Goal: Check status: Check status

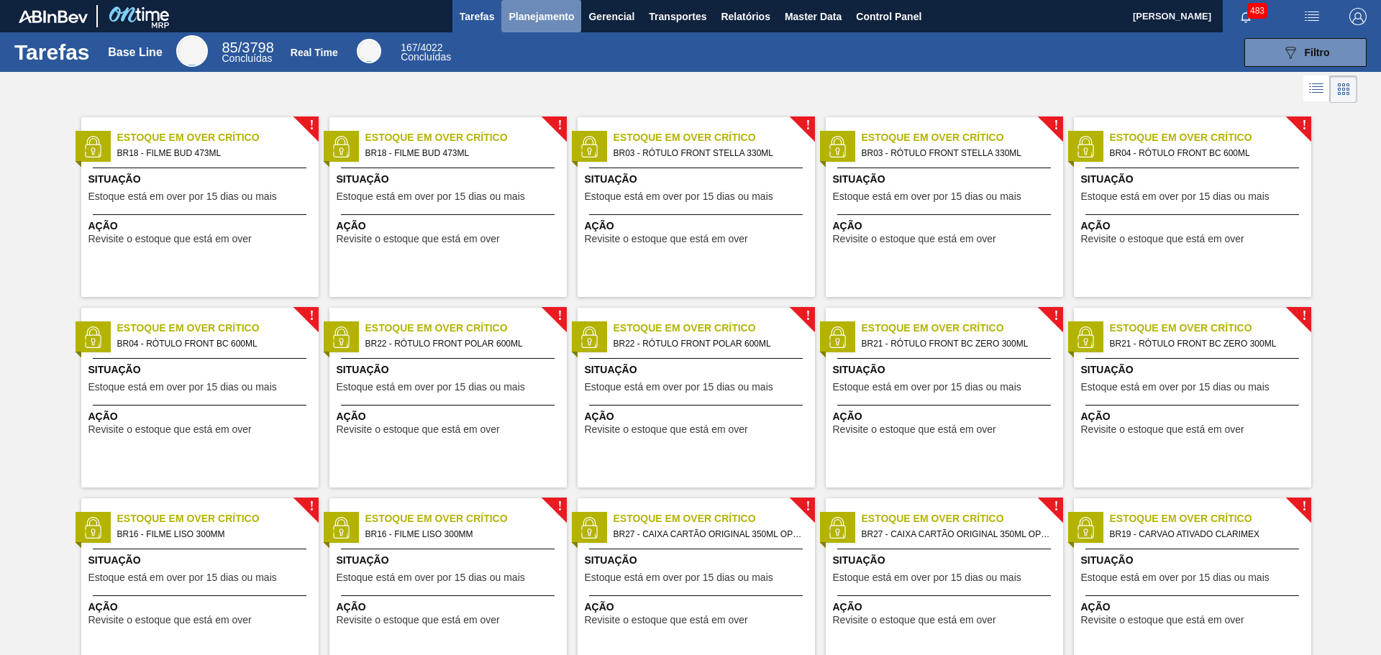
click at [532, 18] on span "Planejamento" at bounding box center [541, 16] width 65 height 17
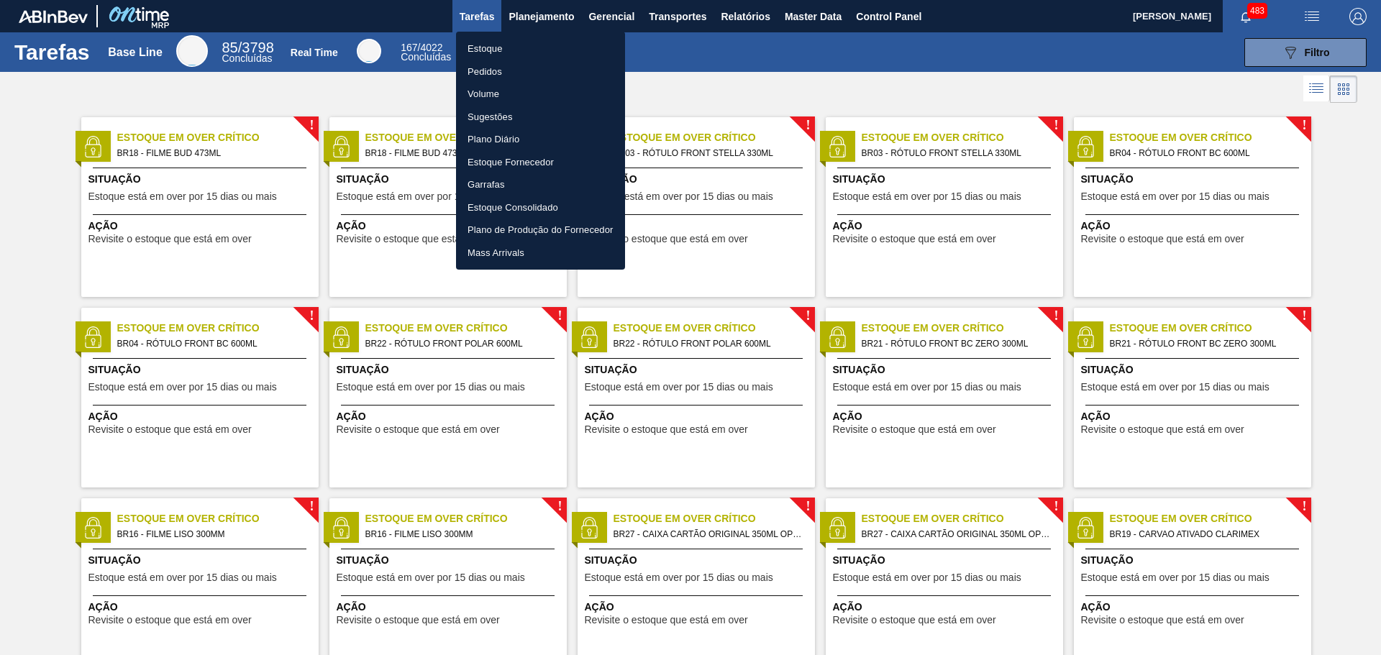
drag, startPoint x: 778, startPoint y: 40, endPoint x: 765, endPoint y: 46, distance: 13.8
click at [778, 40] on div at bounding box center [690, 327] width 1381 height 655
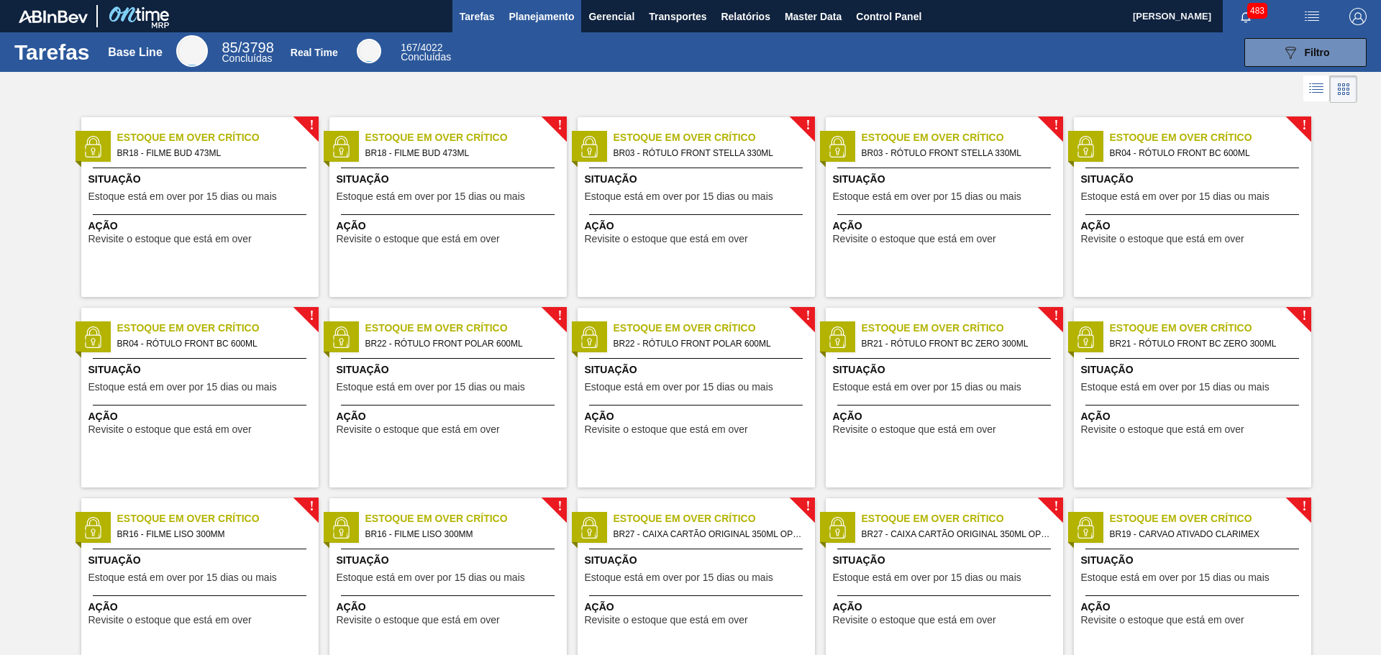
click at [539, 24] on span "Planejamento" at bounding box center [541, 16] width 65 height 17
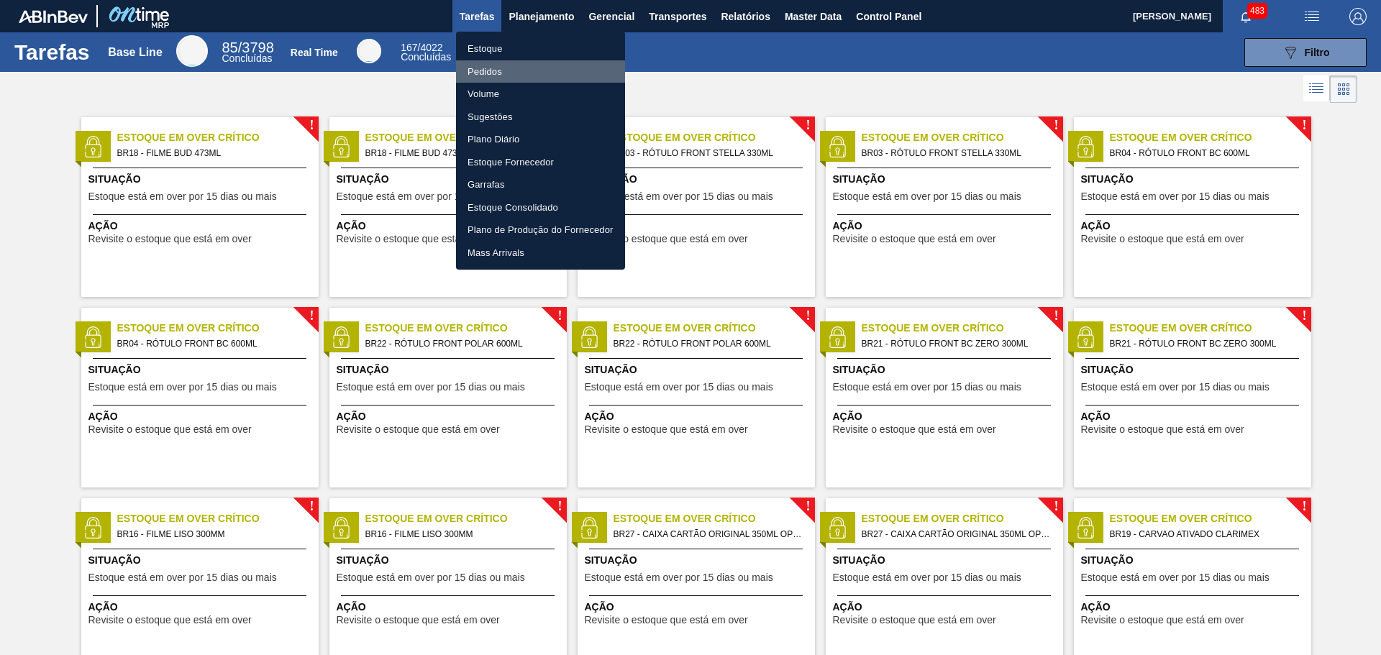
click at [509, 78] on li "Pedidos" at bounding box center [540, 71] width 169 height 23
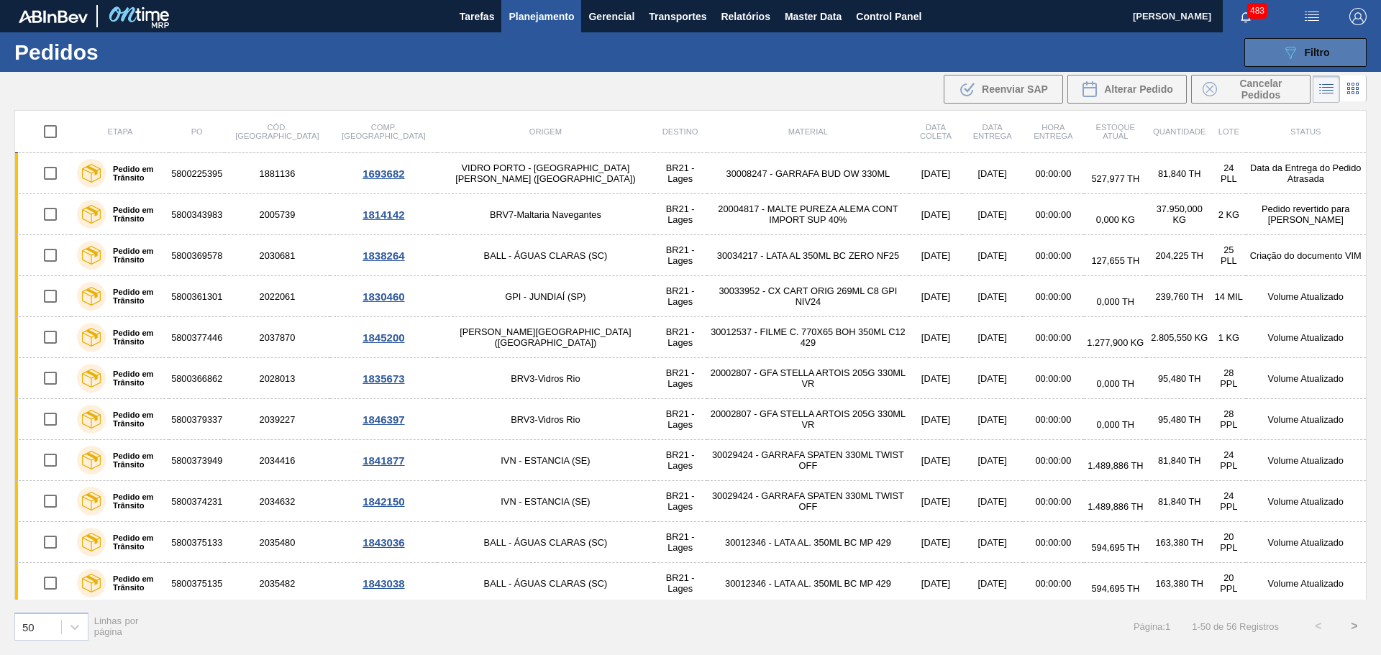
click at [1309, 56] on span "Filtro" at bounding box center [1317, 53] width 25 height 12
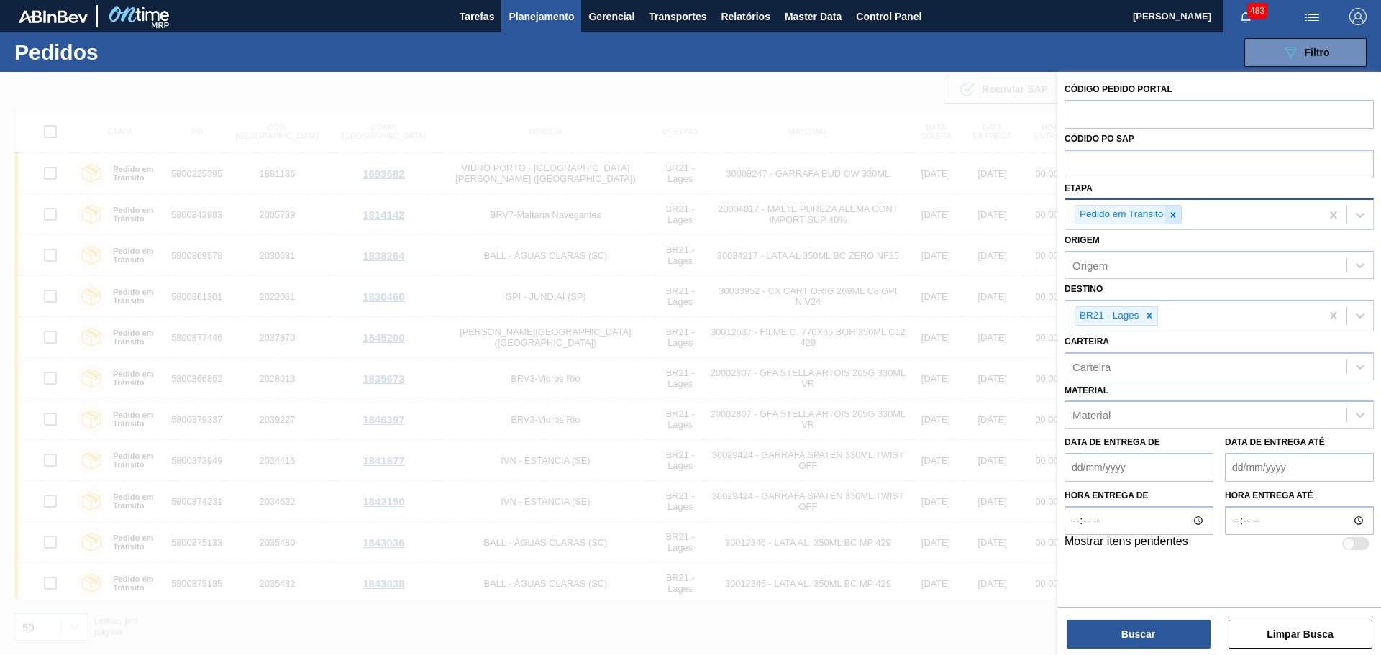
click at [1176, 214] on icon at bounding box center [1173, 215] width 10 height 10
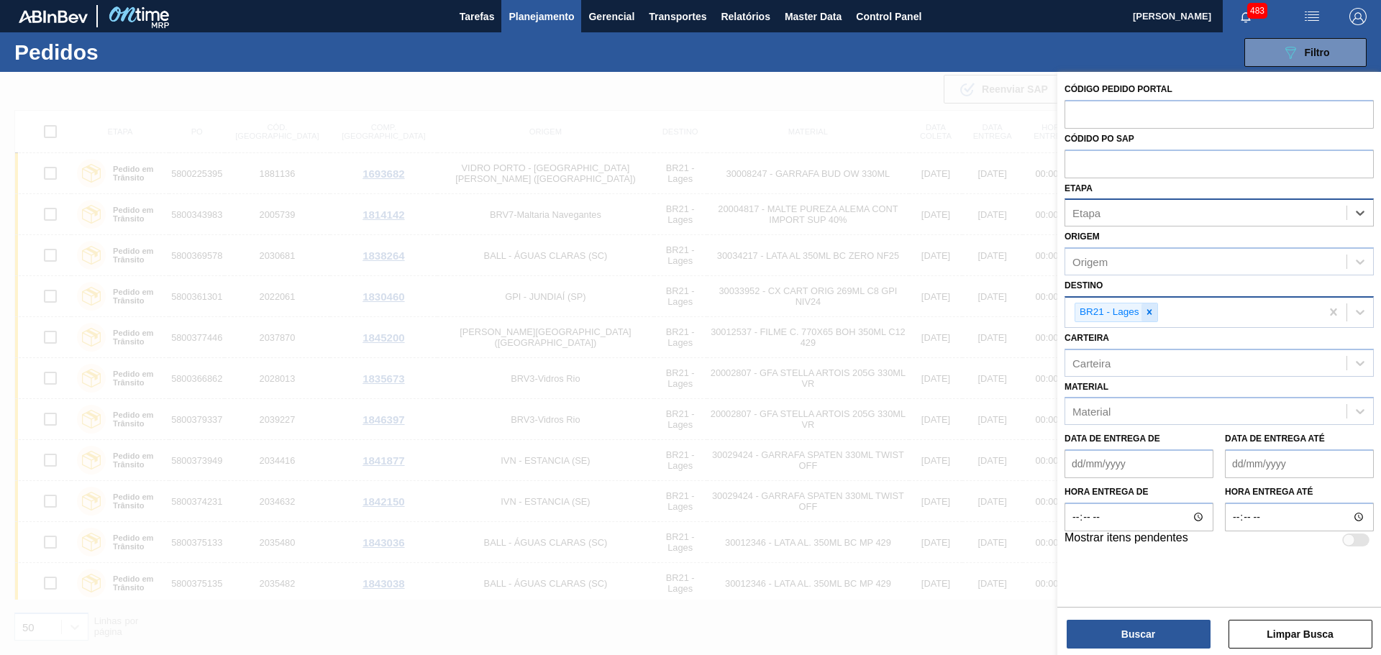
click at [1148, 312] on icon at bounding box center [1149, 312] width 10 height 10
click at [1134, 216] on div "Etapa" at bounding box center [1205, 213] width 281 height 21
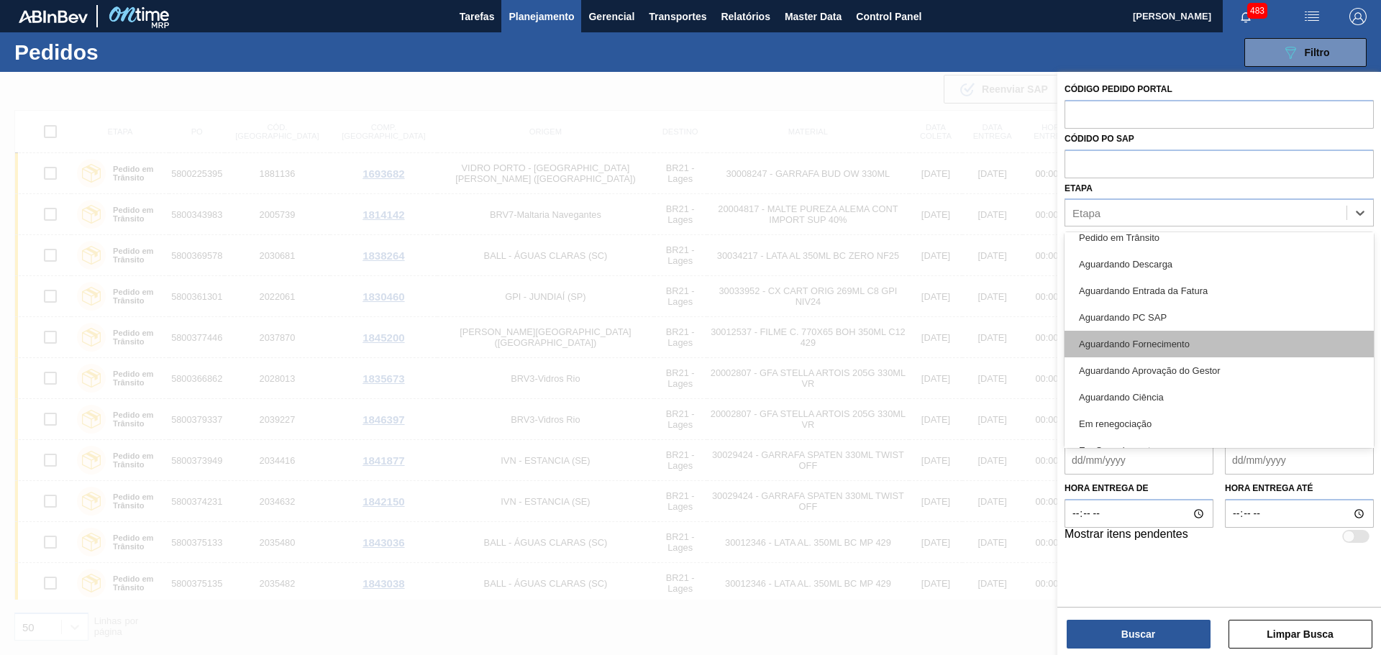
scroll to position [189, 0]
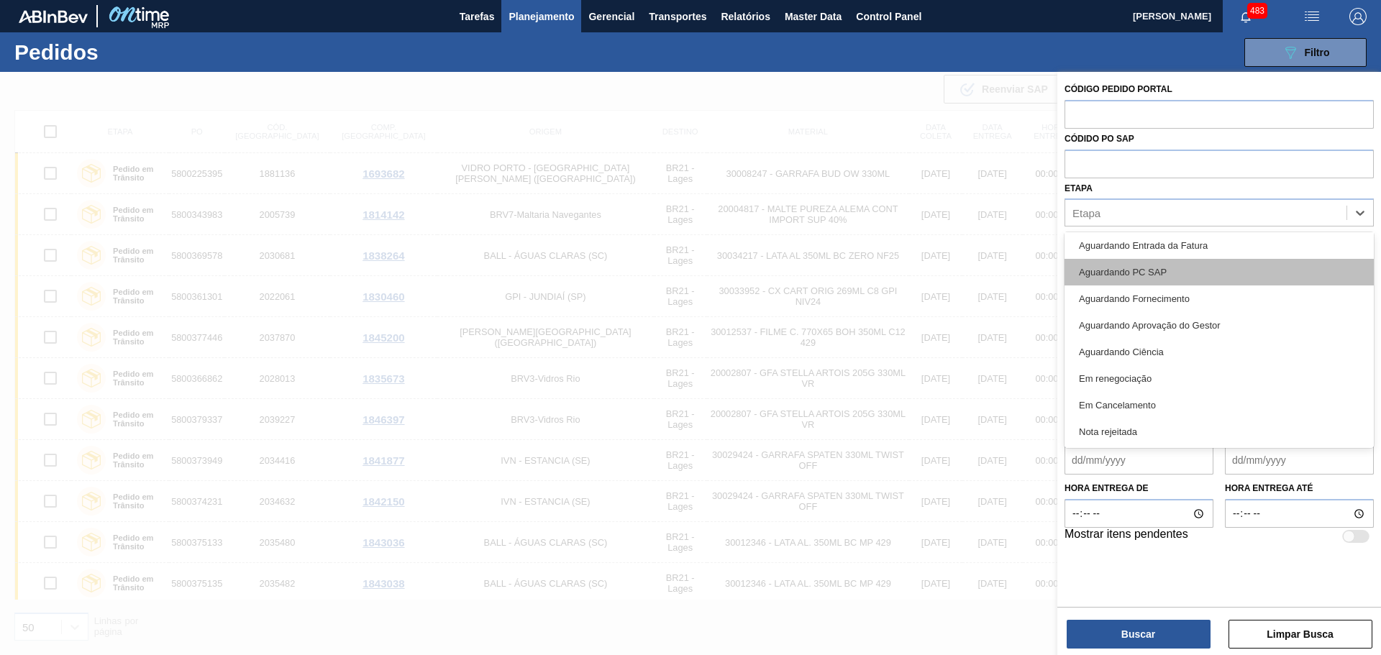
click at [1150, 273] on div "Aguardando PC SAP" at bounding box center [1219, 272] width 309 height 27
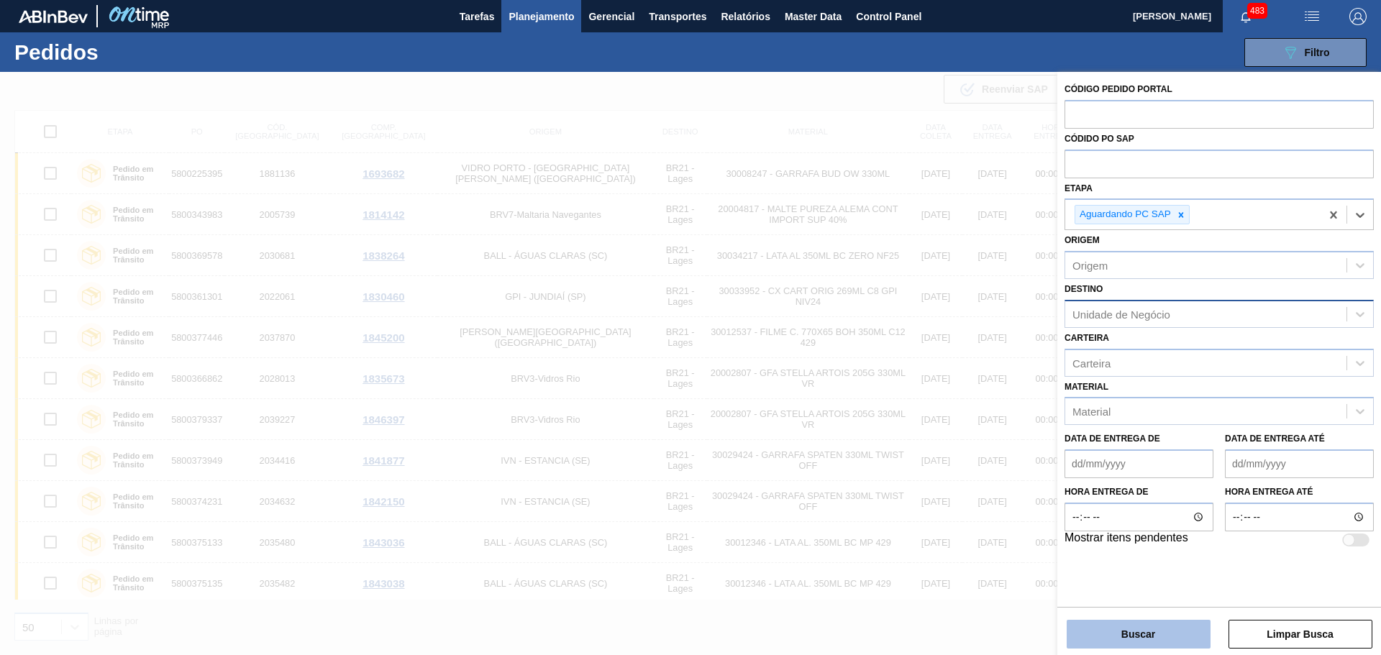
click at [1155, 627] on button "Buscar" at bounding box center [1139, 634] width 144 height 29
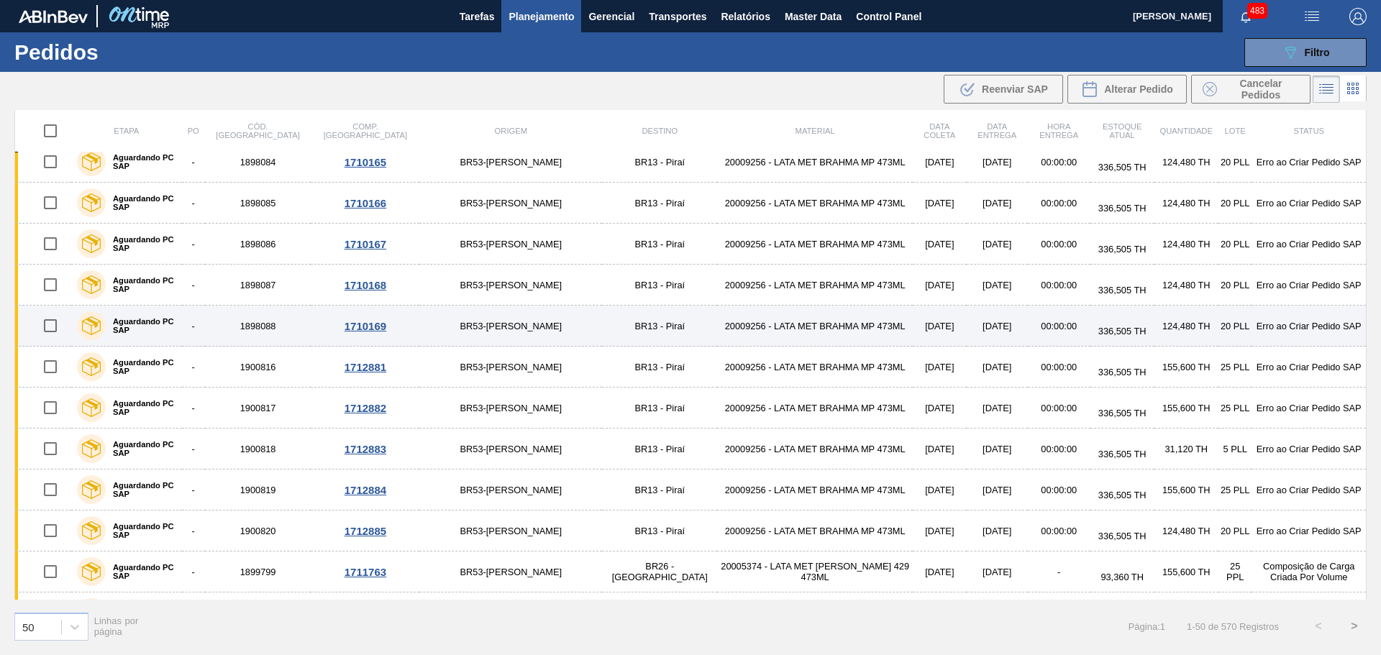
scroll to position [1367, 0]
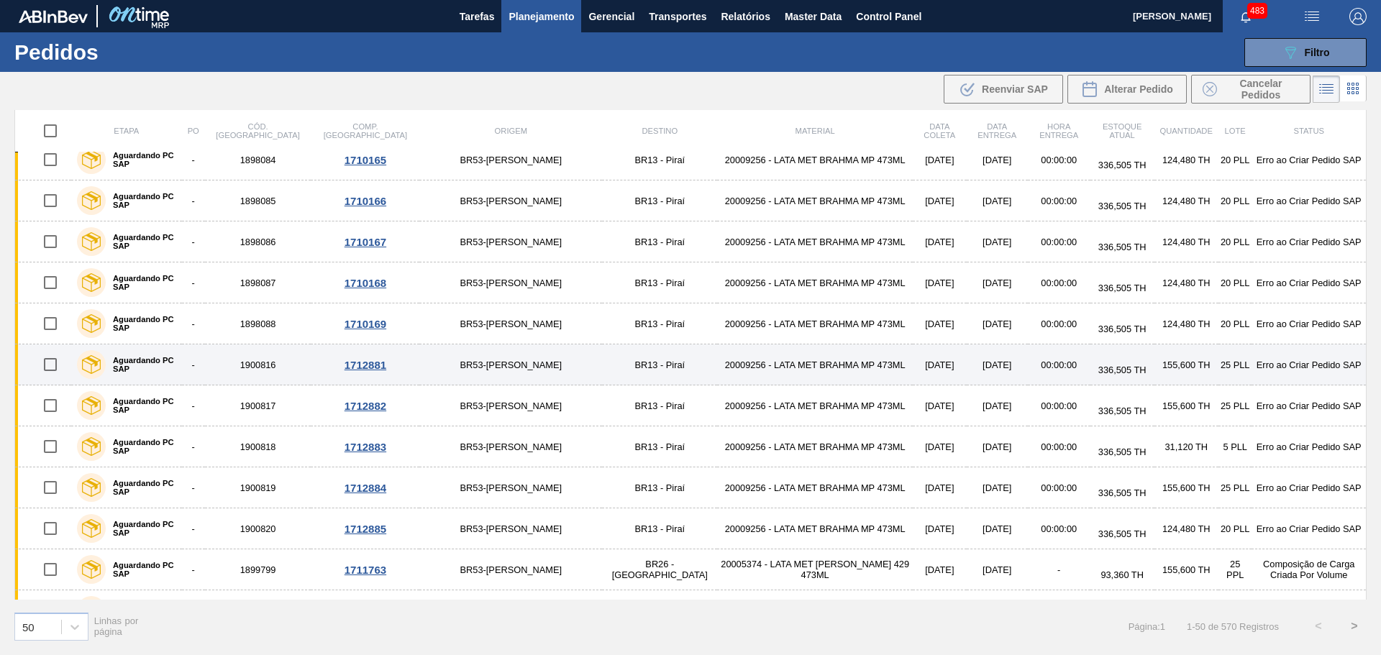
click at [320, 365] on div "1712881" at bounding box center [365, 365] width 104 height 12
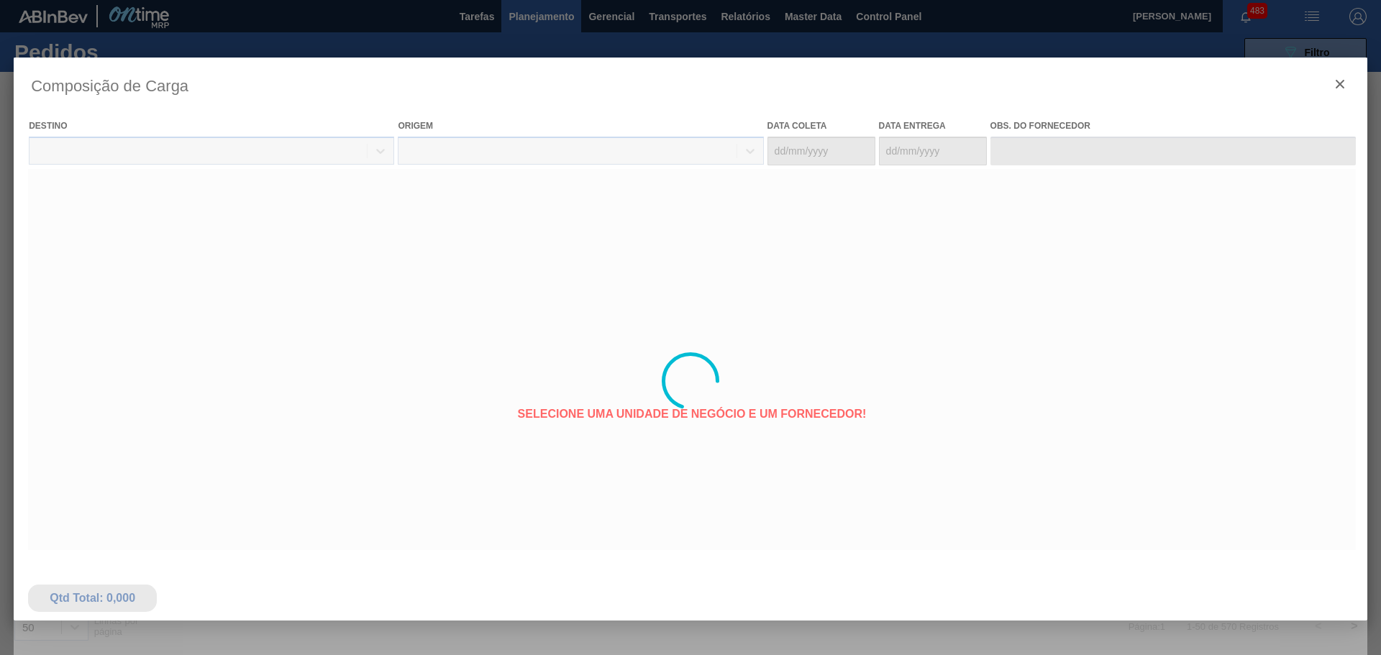
type coleta "[DATE]"
type entrega "[DATE]"
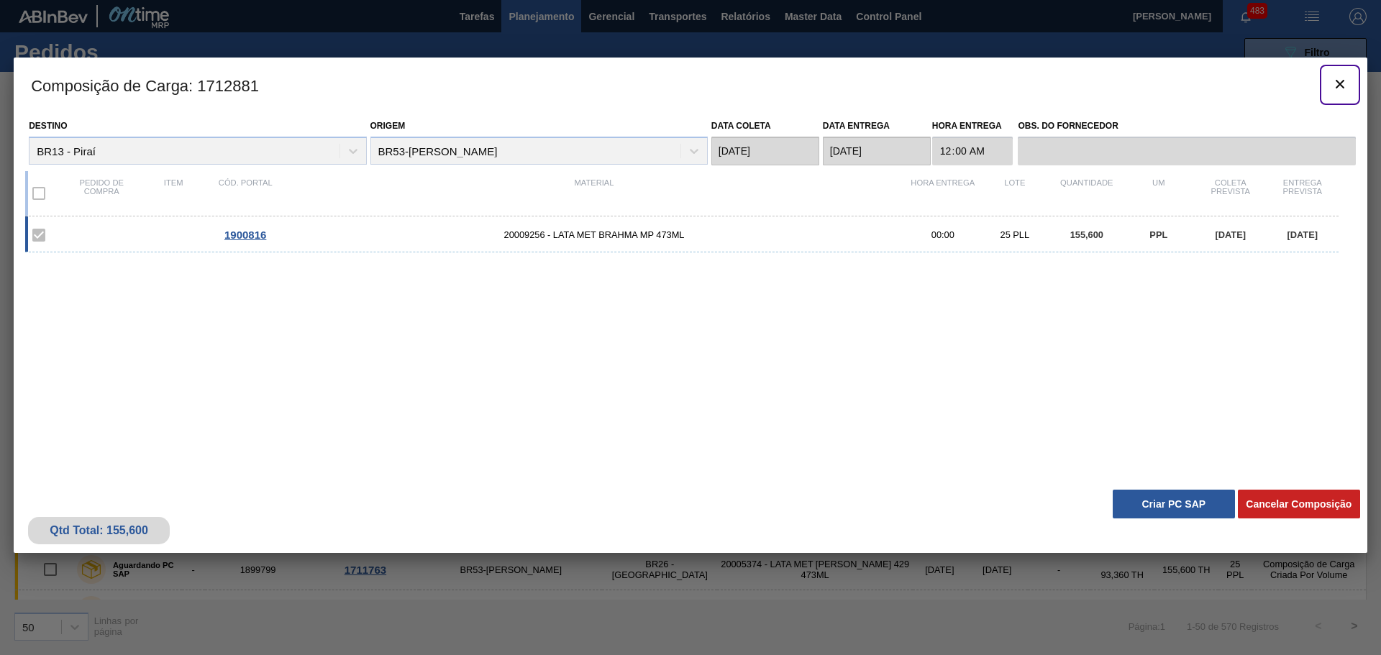
drag, startPoint x: 1345, startPoint y: 83, endPoint x: 1228, endPoint y: 97, distance: 118.1
click at [1344, 83] on icon "botão de ícone" at bounding box center [1340, 84] width 17 height 17
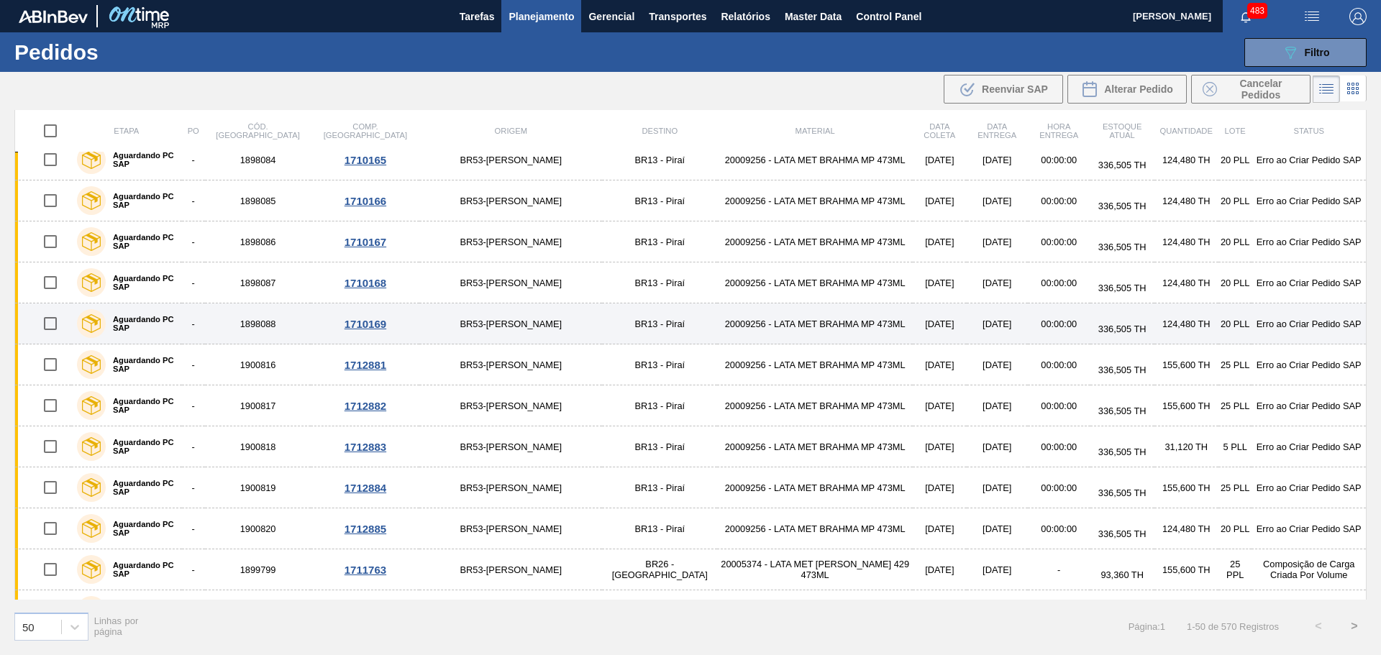
click at [129, 324] on label "Aguardando PC SAP" at bounding box center [141, 323] width 70 height 17
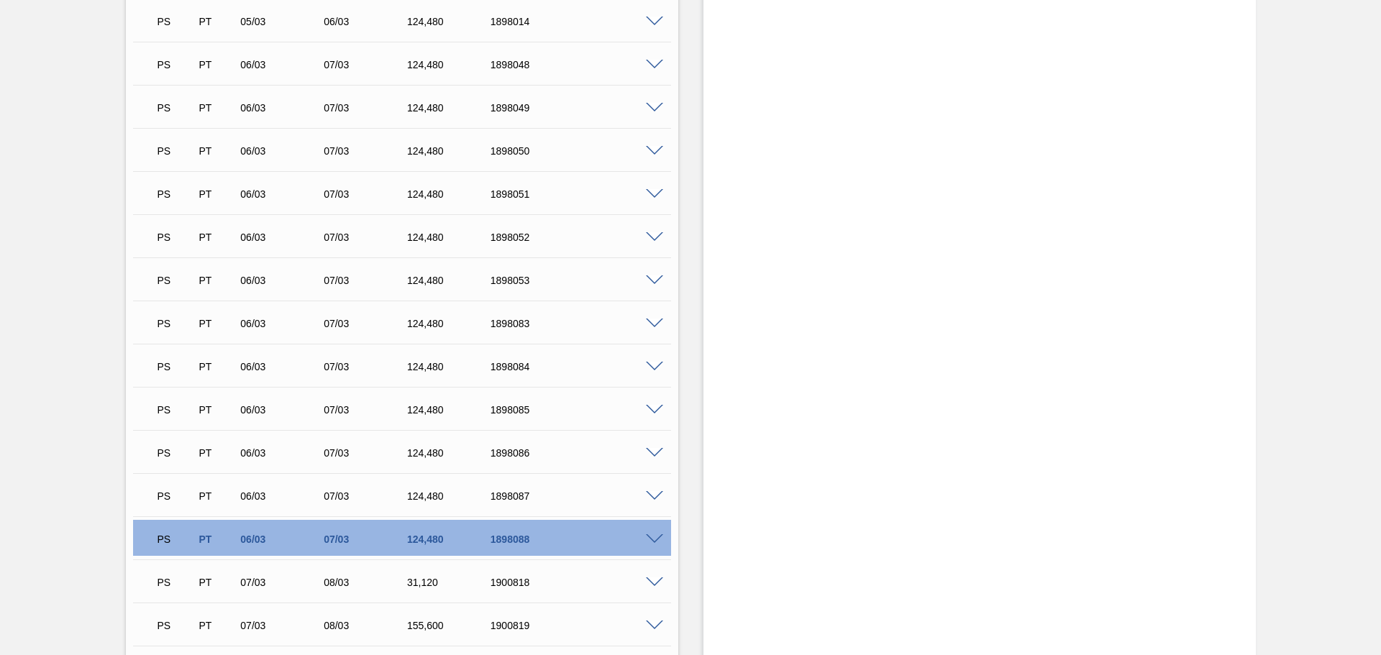
scroll to position [1655, 0]
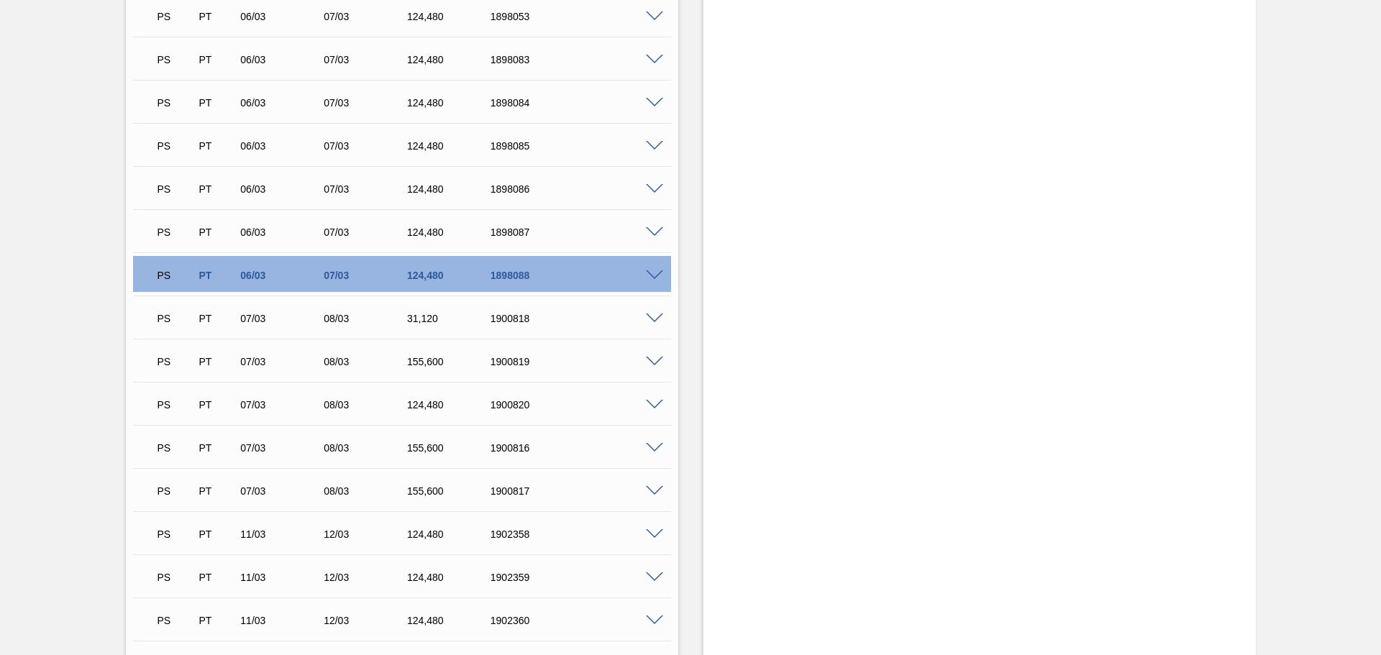
click at [654, 277] on span at bounding box center [654, 275] width 17 height 11
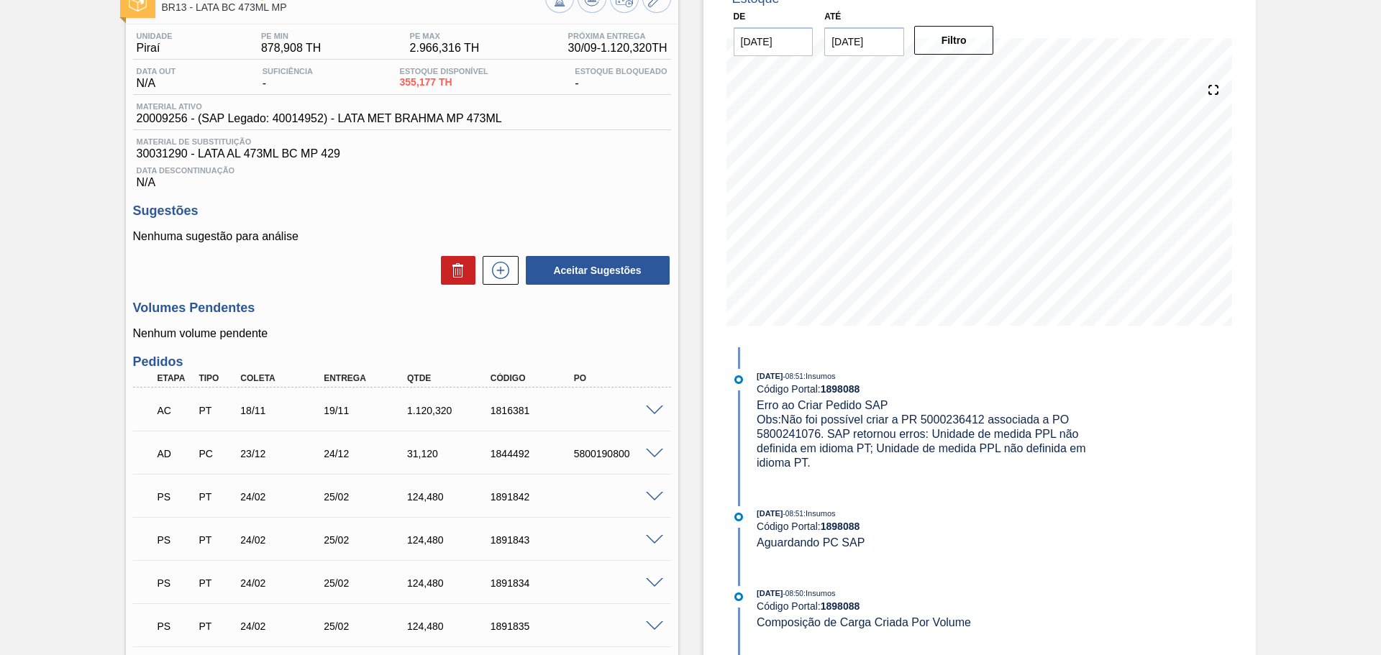
scroll to position [72, 0]
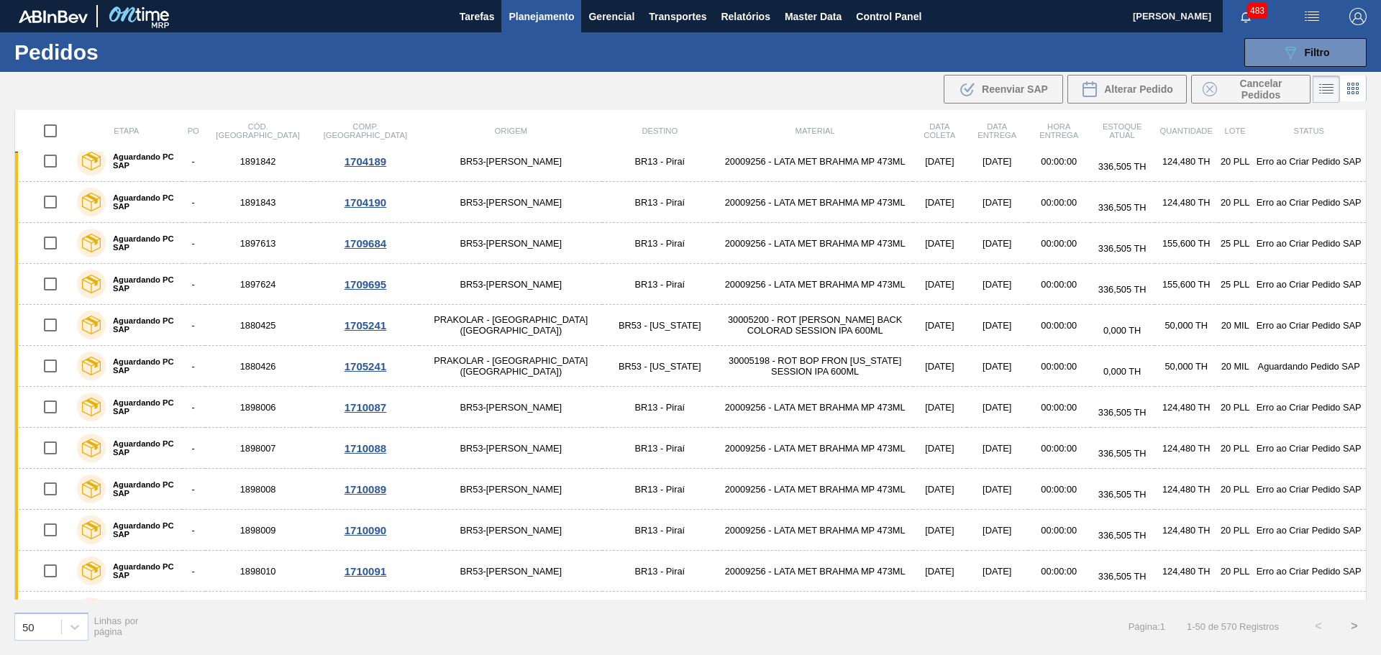
scroll to position [504, 0]
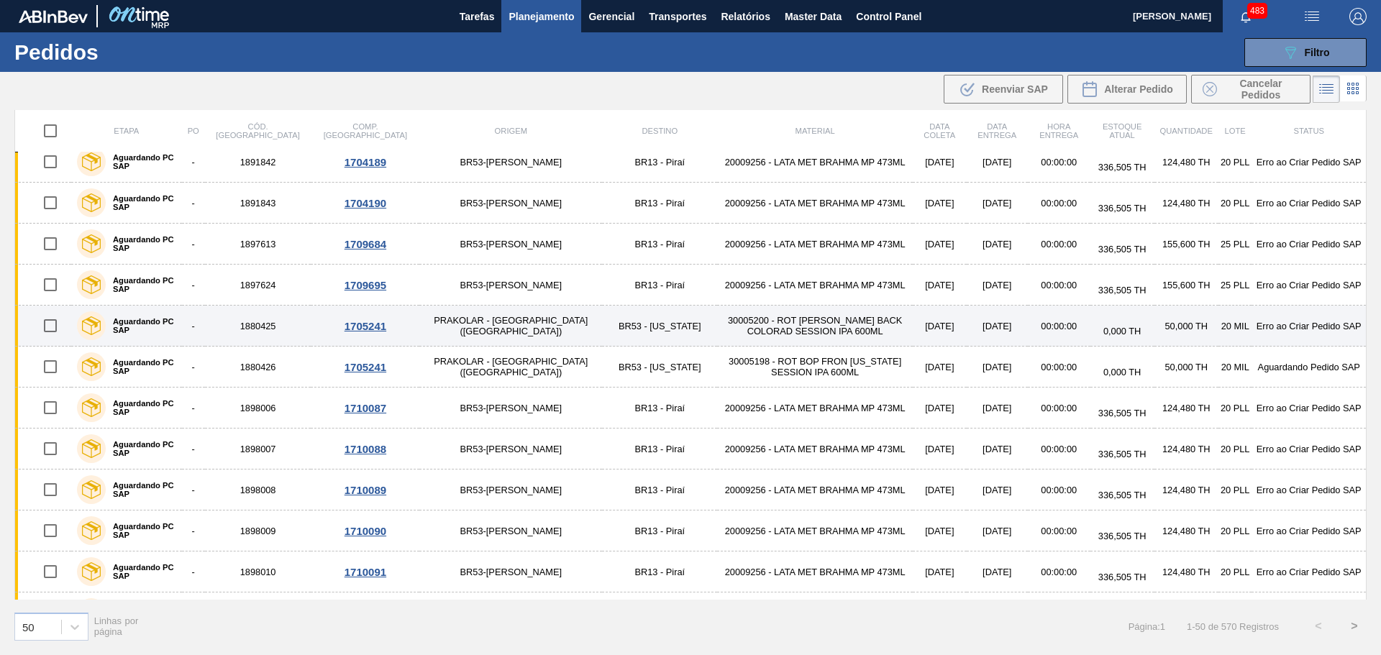
click at [419, 322] on td "PRAKOLAR - [GEOGRAPHIC_DATA] ([GEOGRAPHIC_DATA])" at bounding box center [510, 326] width 183 height 41
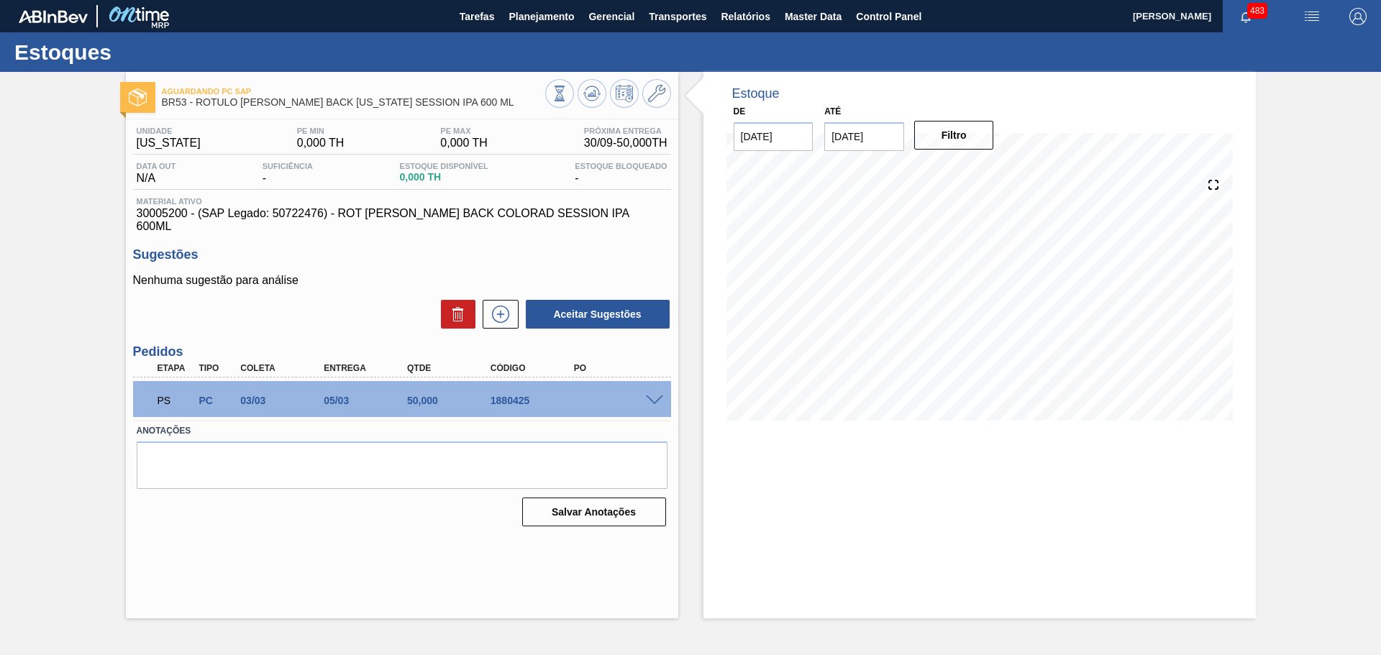
click at [654, 396] on span at bounding box center [654, 401] width 17 height 11
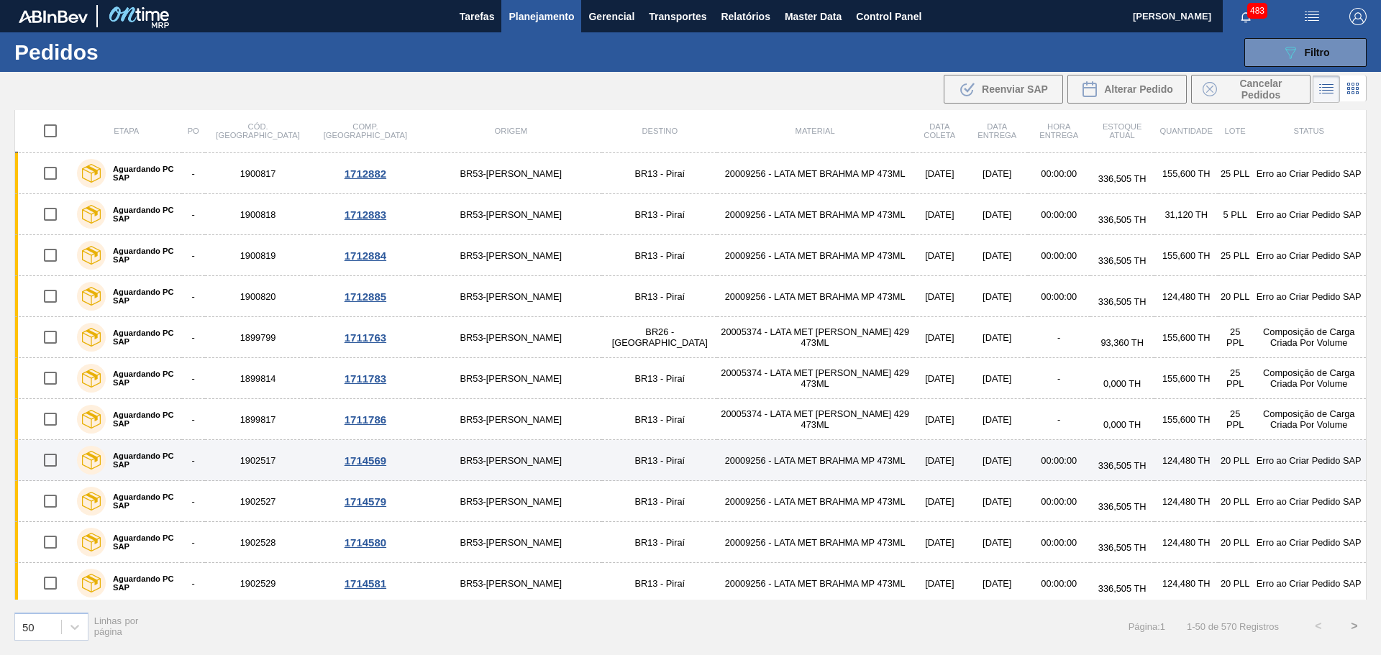
scroll to position [1603, 0]
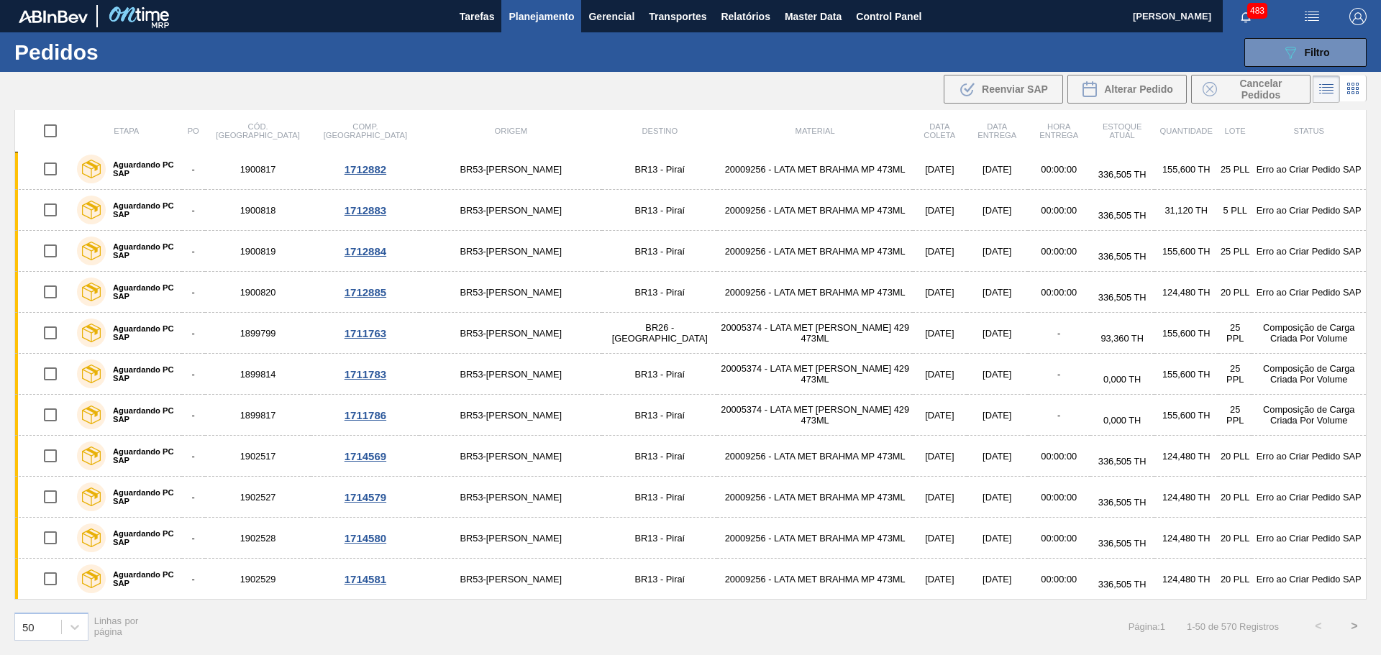
click at [1354, 630] on button ">" at bounding box center [1355, 627] width 36 height 36
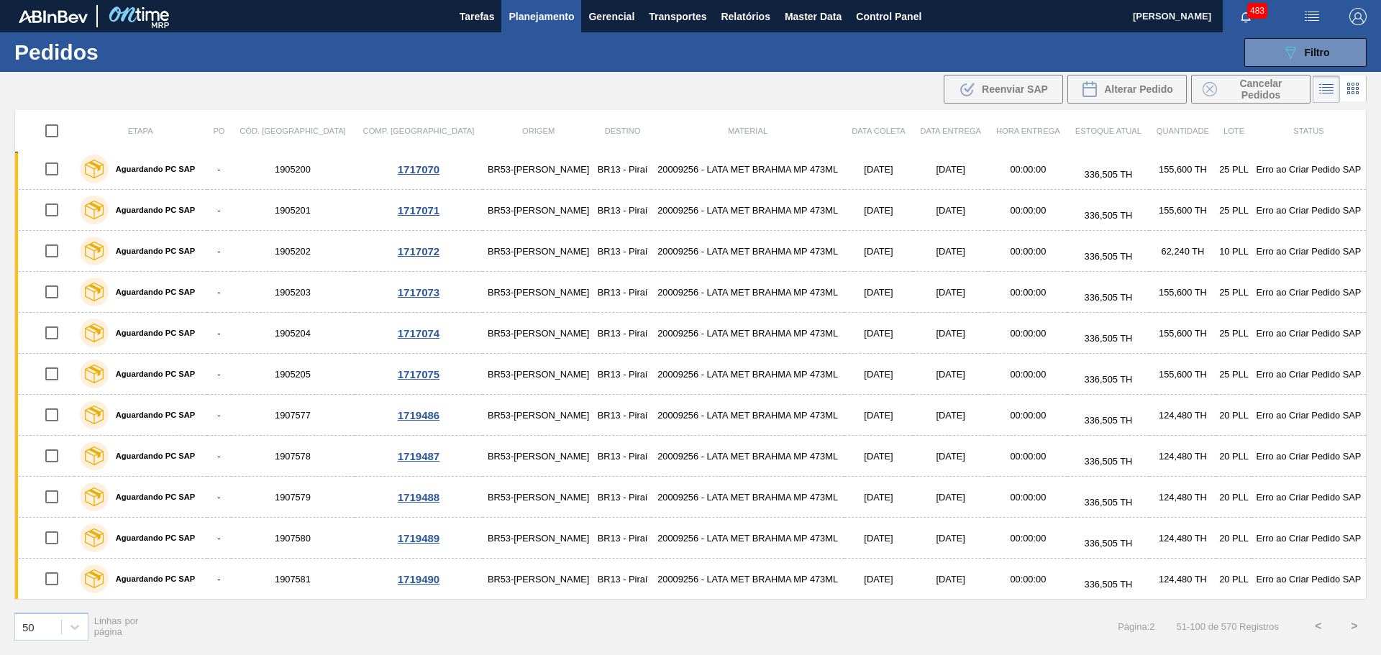
click at [1350, 627] on button ">" at bounding box center [1355, 627] width 36 height 36
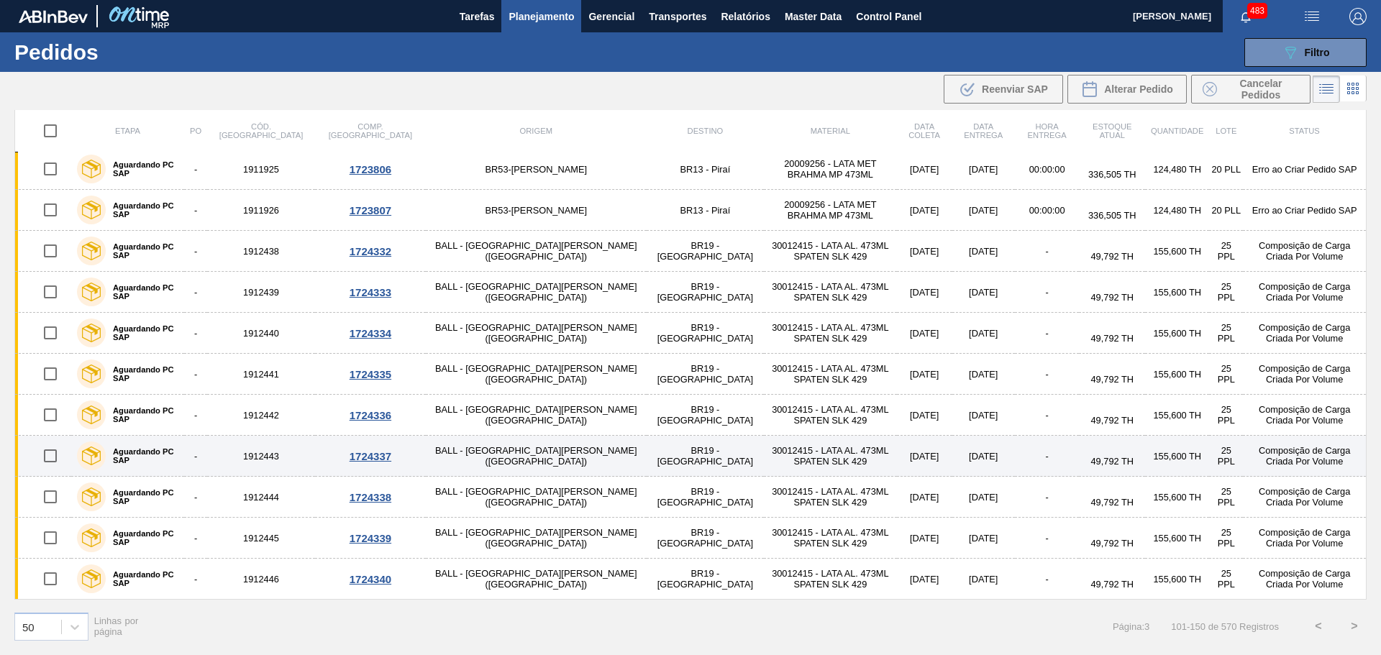
click at [764, 457] on td "30012415 - LATA AL. 473ML SPATEN SLK 429" at bounding box center [830, 456] width 132 height 41
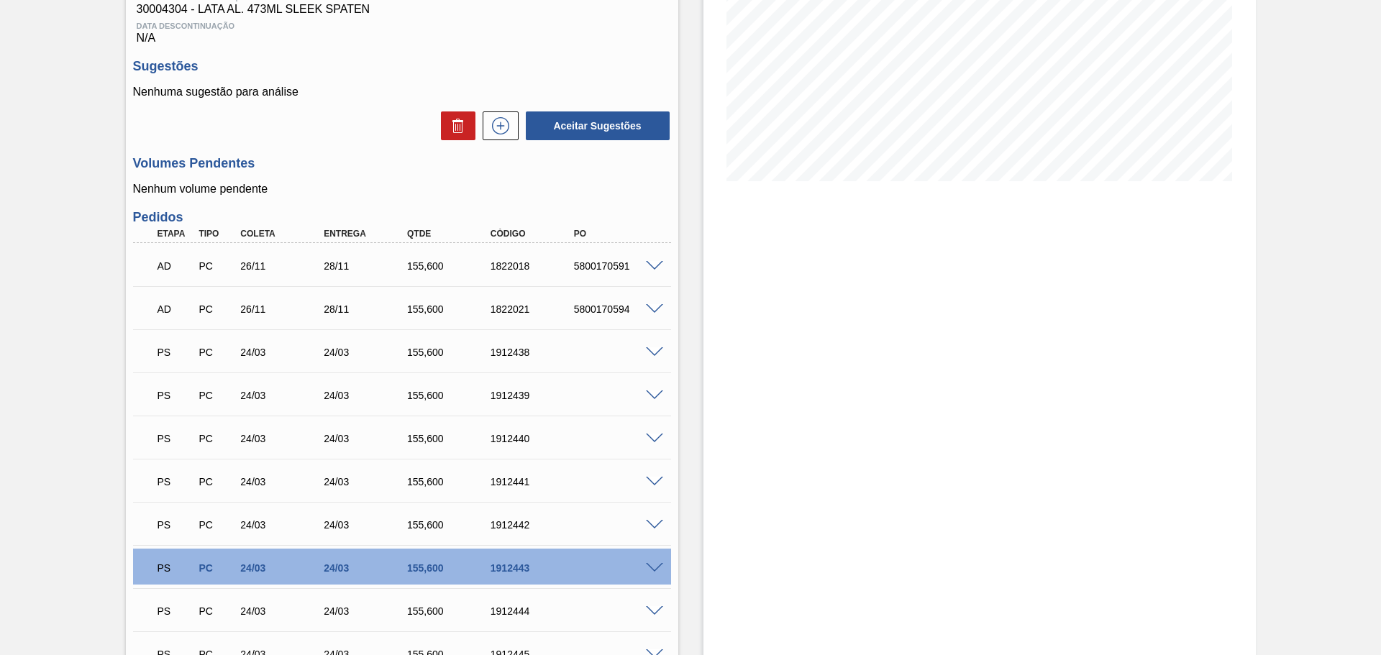
scroll to position [288, 0]
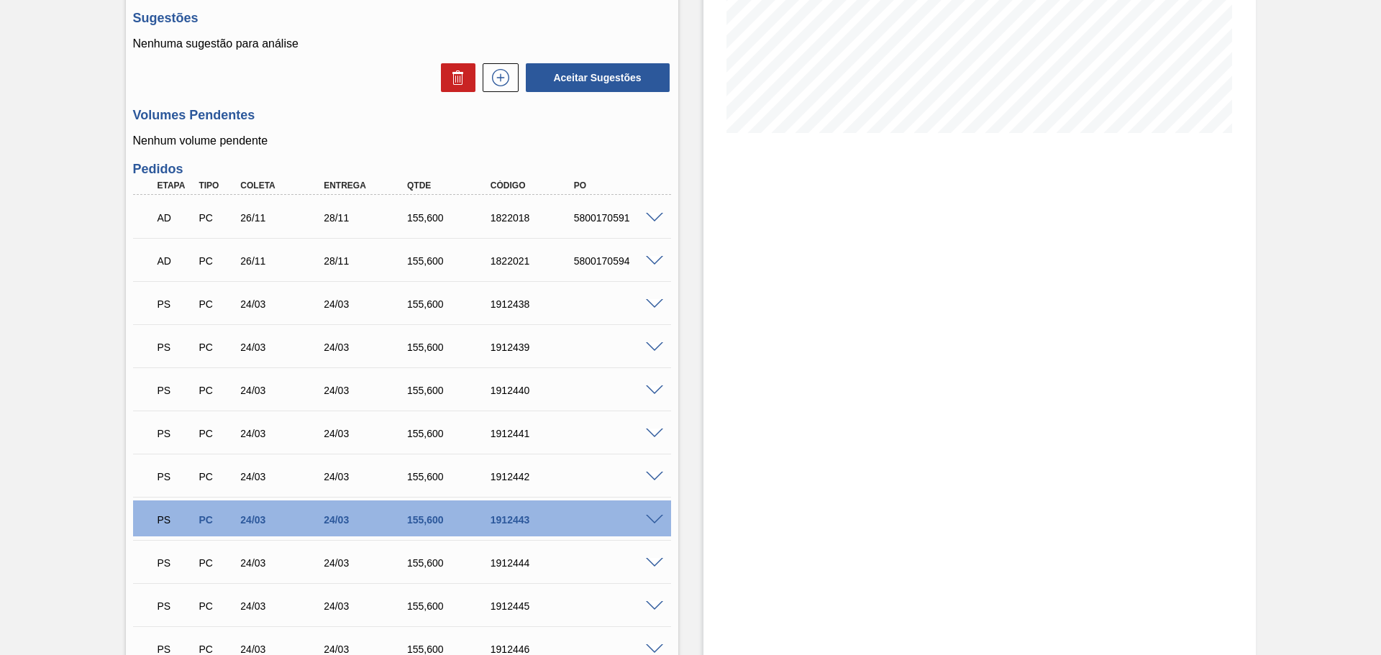
click at [657, 519] on span at bounding box center [654, 520] width 17 height 11
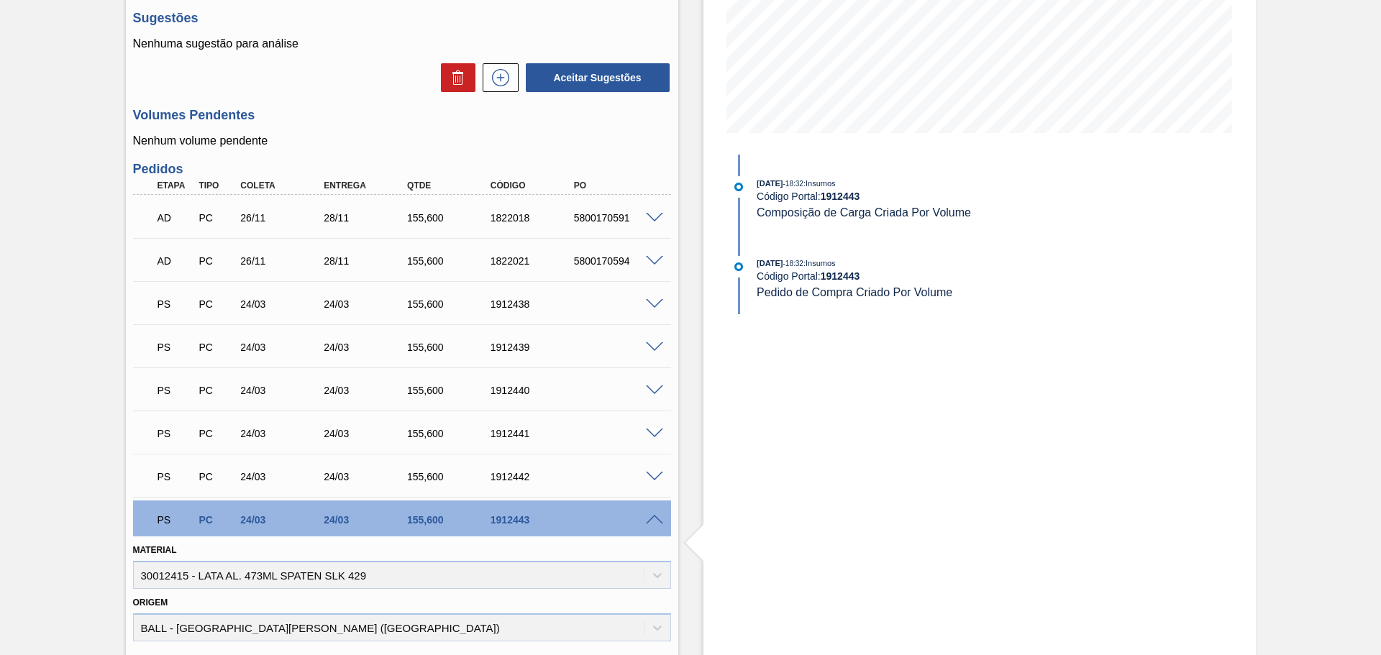
click at [652, 517] on span at bounding box center [654, 520] width 17 height 11
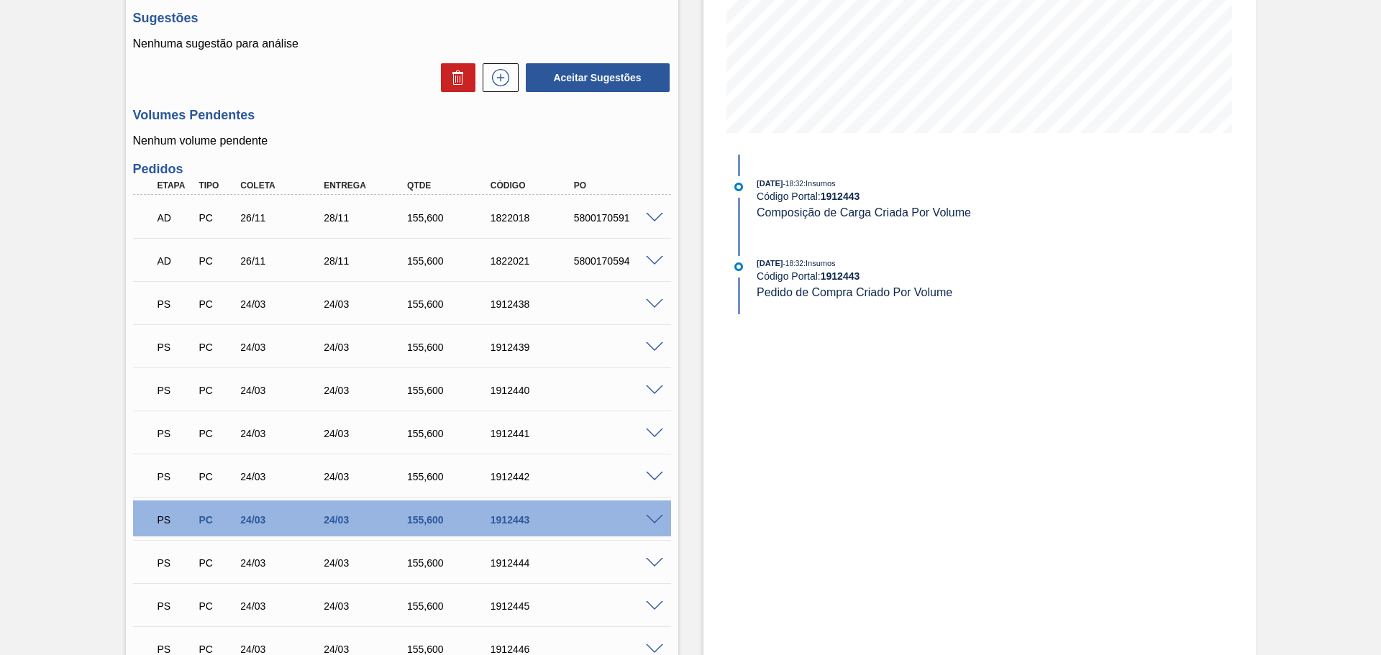
click at [656, 524] on div "PS PC 24/03 24/03 155,600 1912443" at bounding box center [402, 519] width 538 height 36
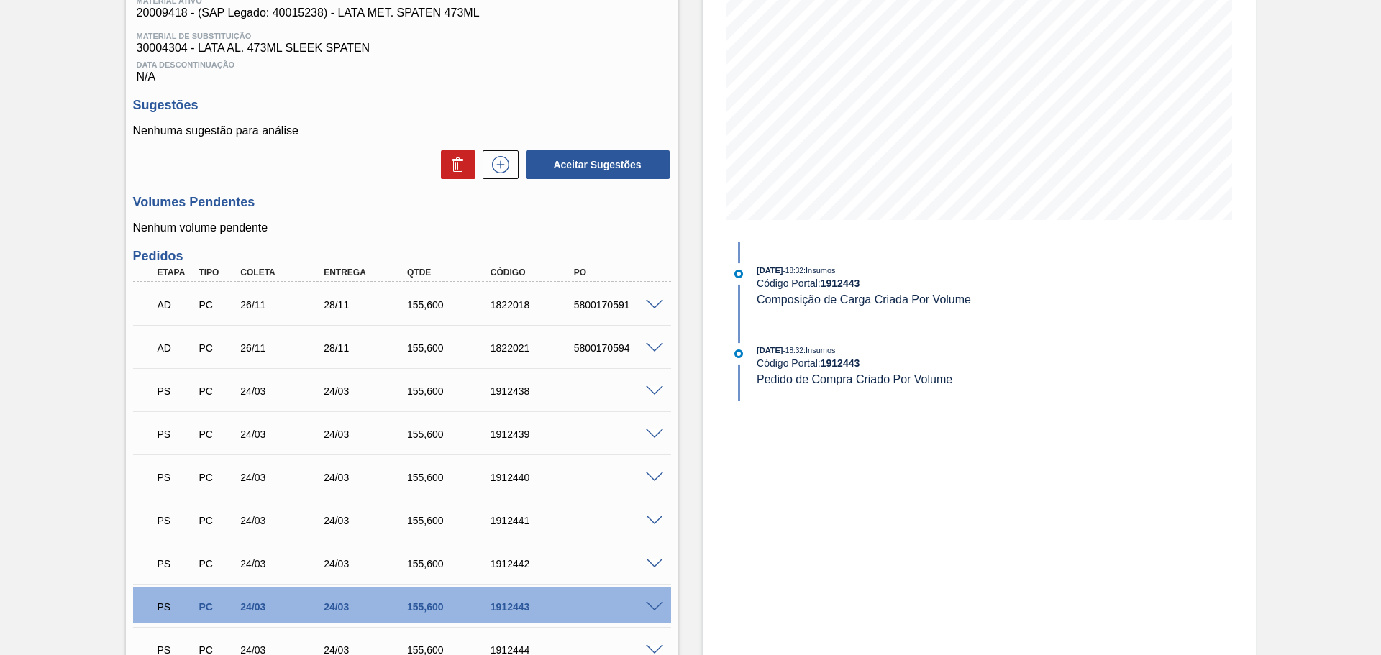
scroll to position [0, 0]
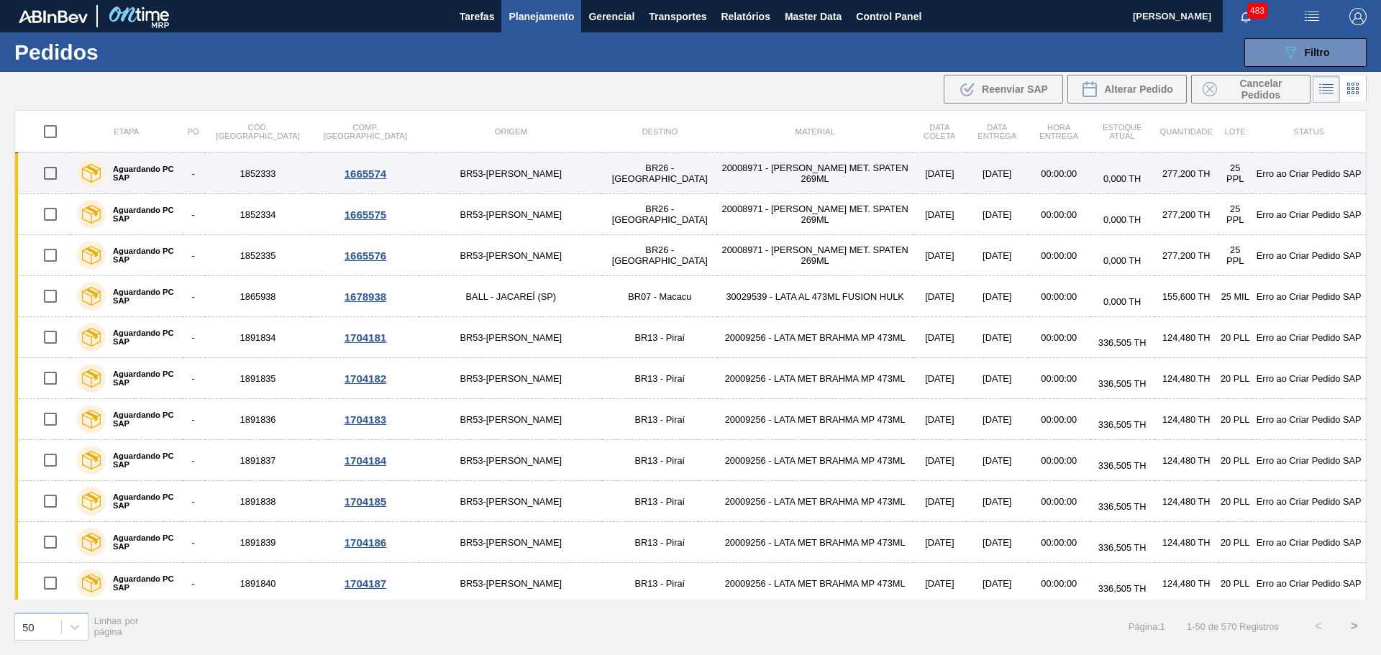
click at [602, 176] on td "BR26 - [GEOGRAPHIC_DATA]" at bounding box center [659, 173] width 115 height 41
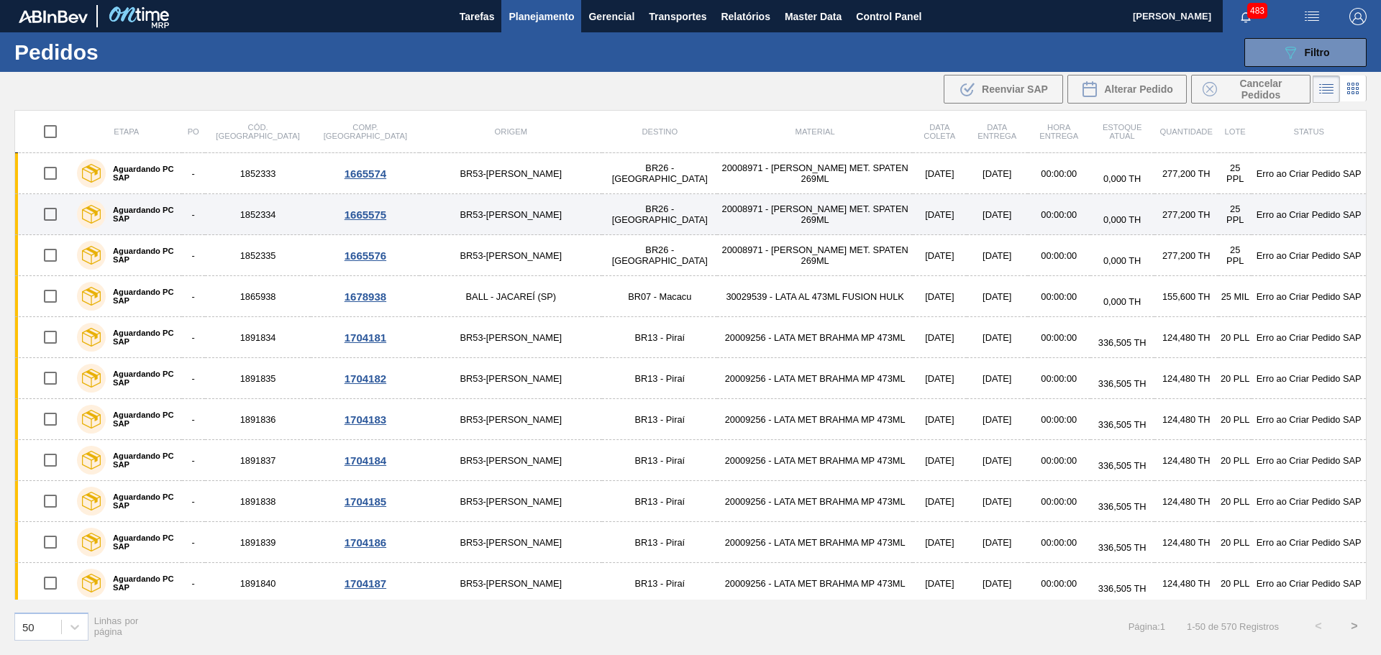
click at [424, 211] on td "BR53-[PERSON_NAME]" at bounding box center [510, 214] width 183 height 41
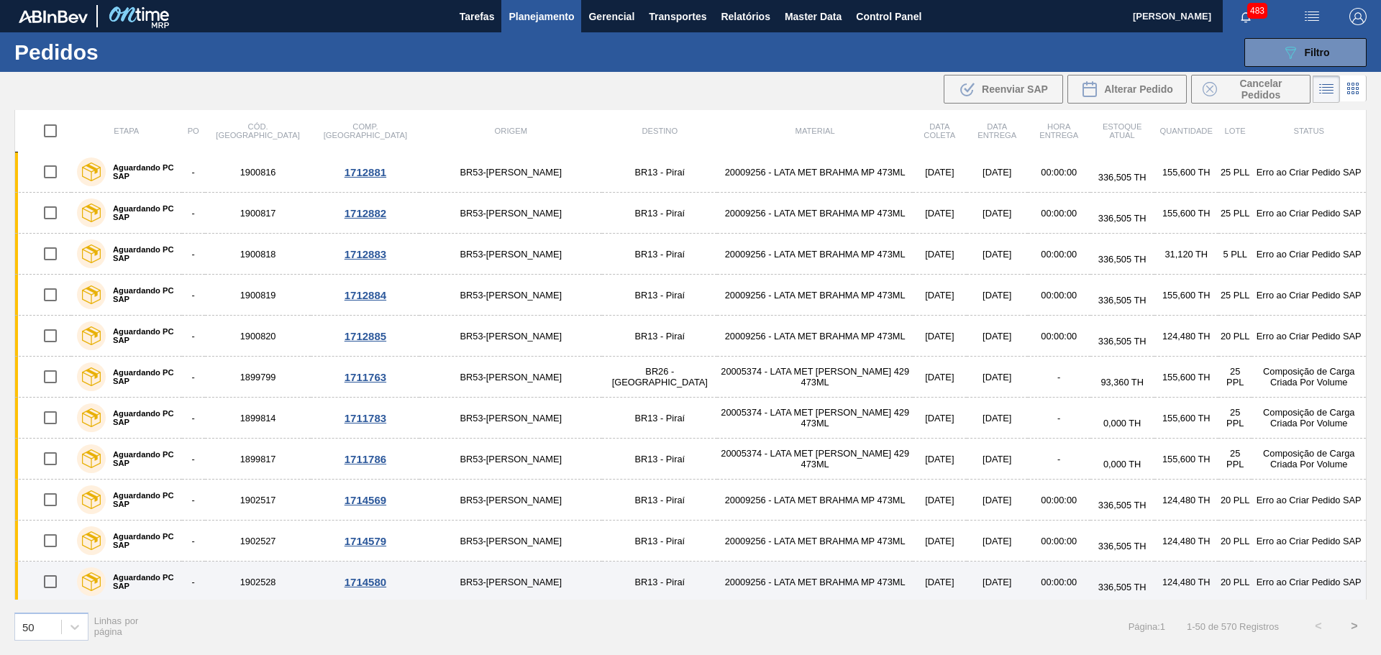
scroll to position [1603, 0]
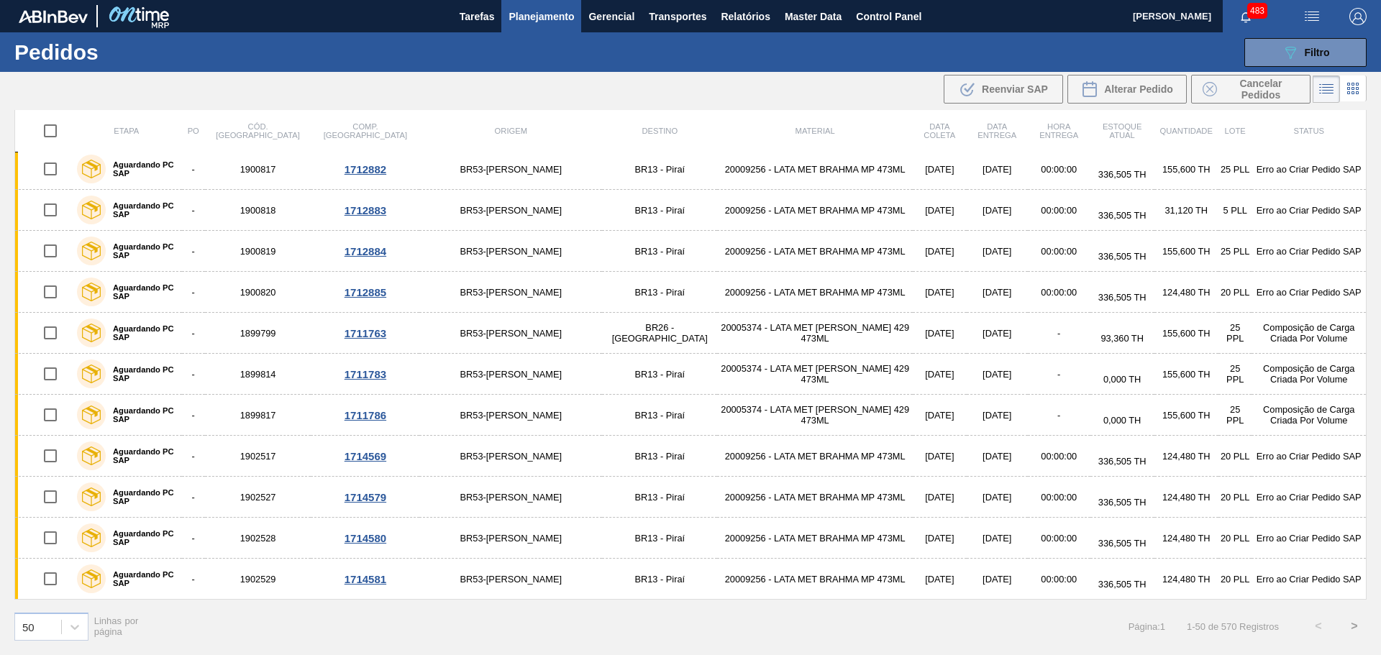
click at [1355, 628] on button ">" at bounding box center [1355, 627] width 36 height 36
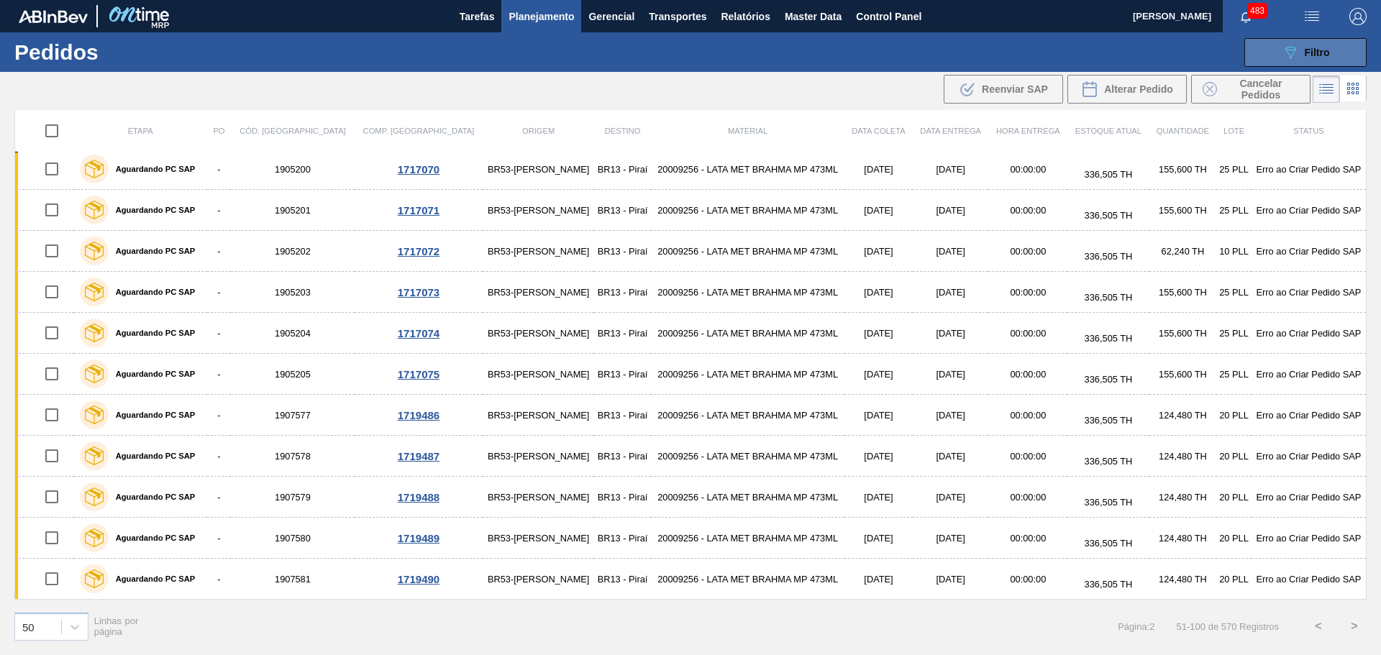
click at [1336, 40] on button "089F7B8B-B2A5-4AFE-B5C0-19BA573D28AC Filtro" at bounding box center [1305, 52] width 122 height 29
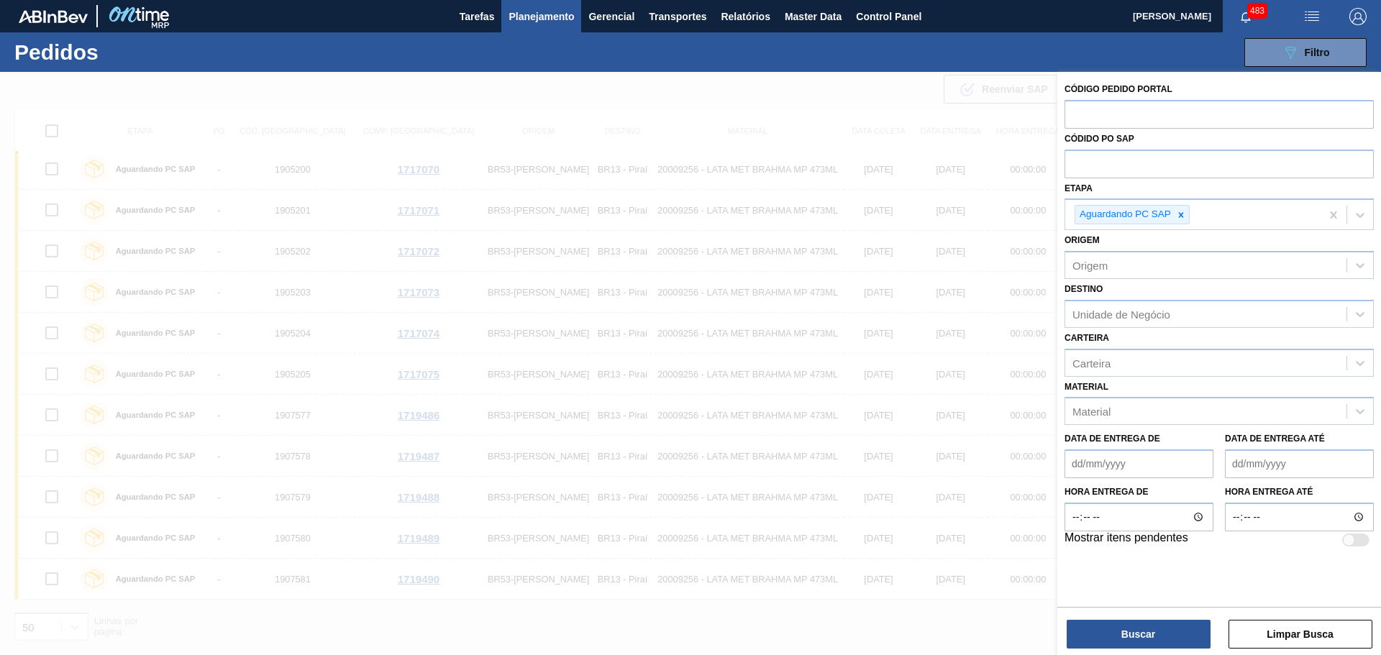
click at [942, 627] on div at bounding box center [690, 399] width 1381 height 655
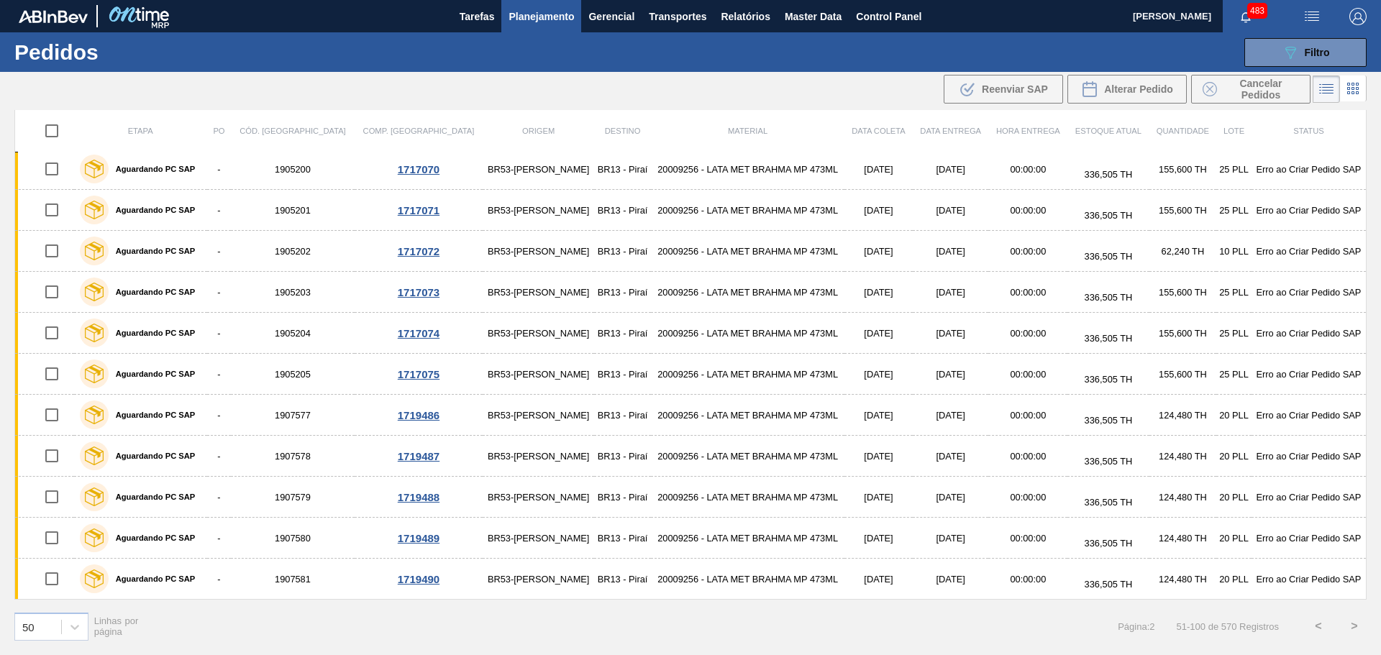
click at [1351, 627] on button ">" at bounding box center [1355, 627] width 36 height 36
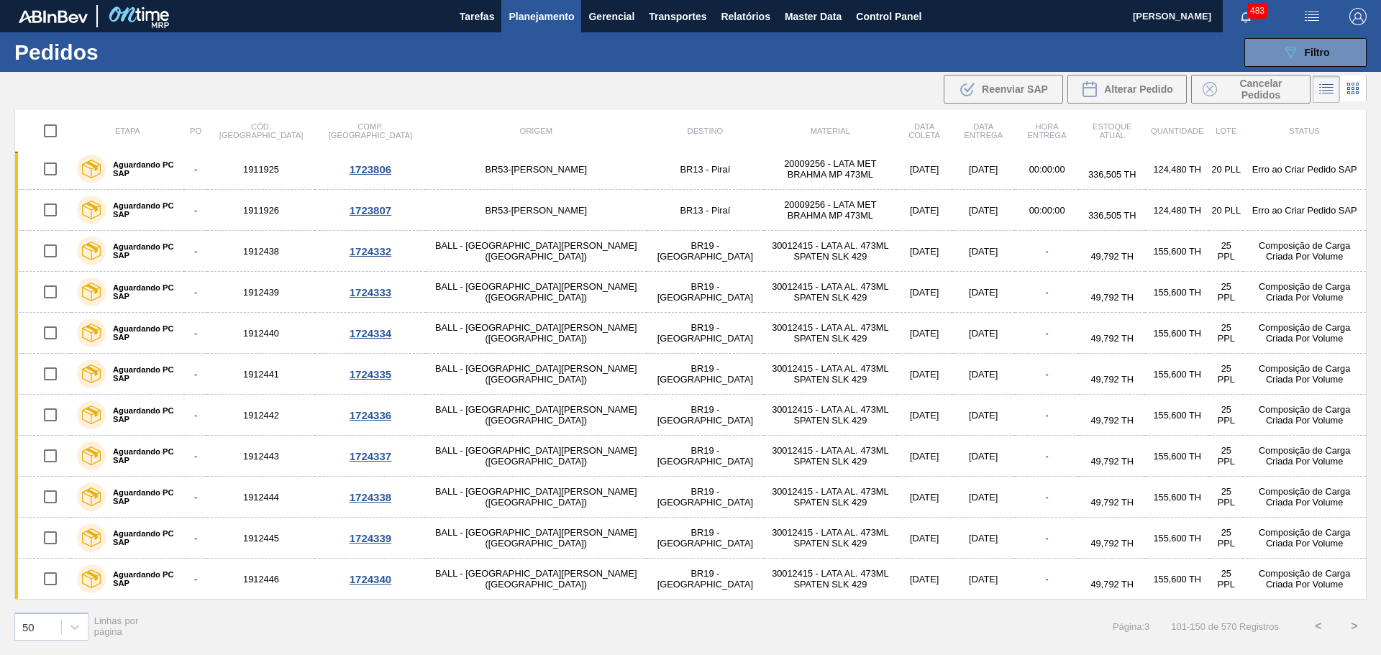
click at [1352, 619] on button ">" at bounding box center [1355, 627] width 36 height 36
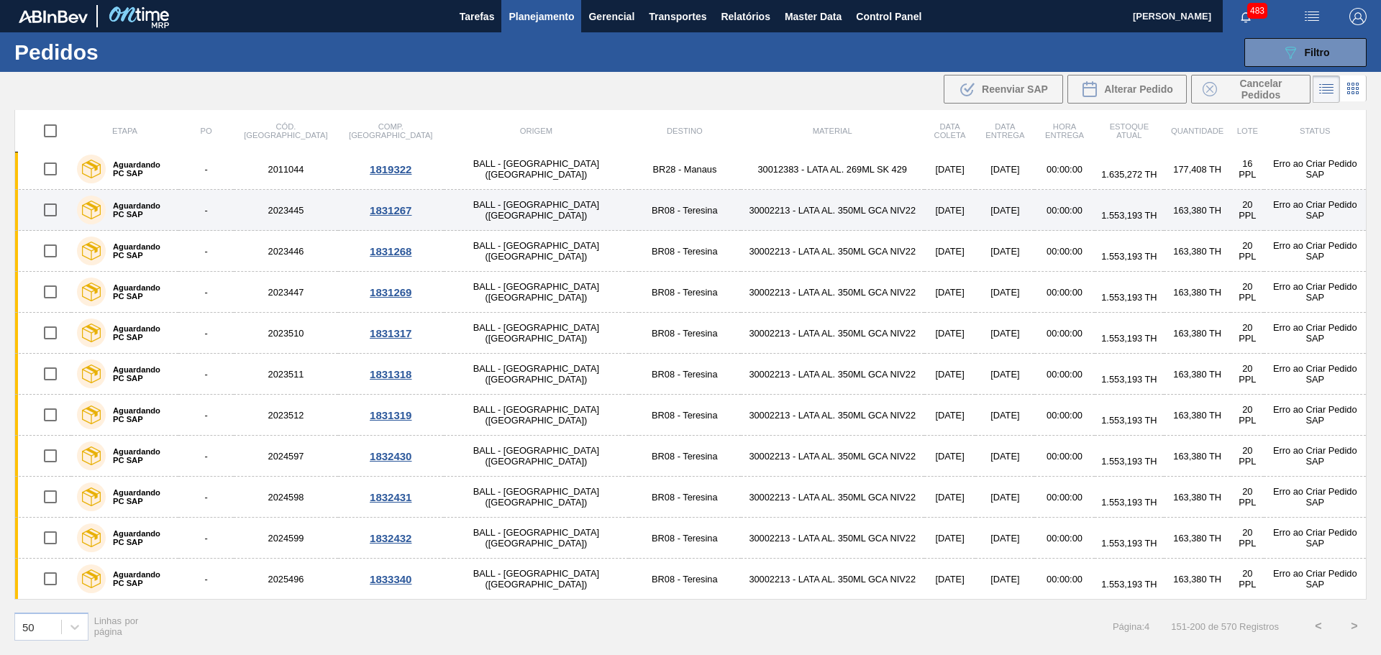
click at [444, 207] on td "BALL - [GEOGRAPHIC_DATA] ([GEOGRAPHIC_DATA])" at bounding box center [536, 210] width 185 height 41
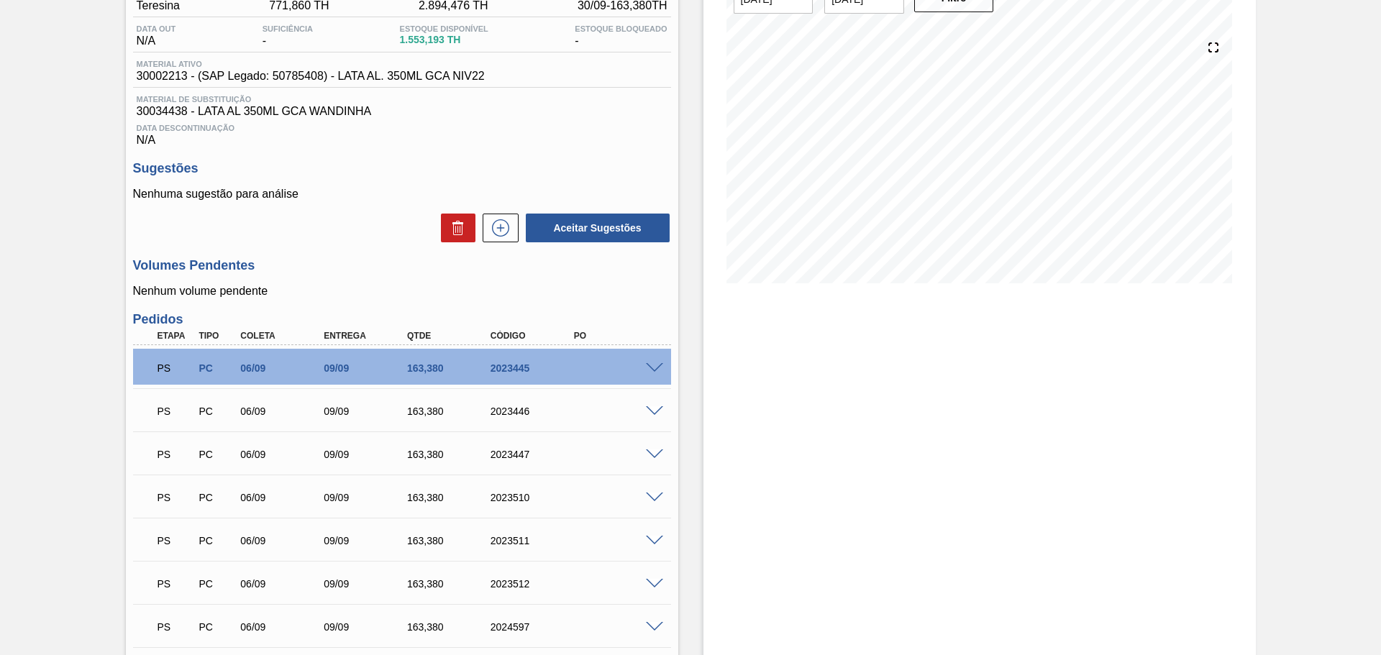
scroll to position [144, 0]
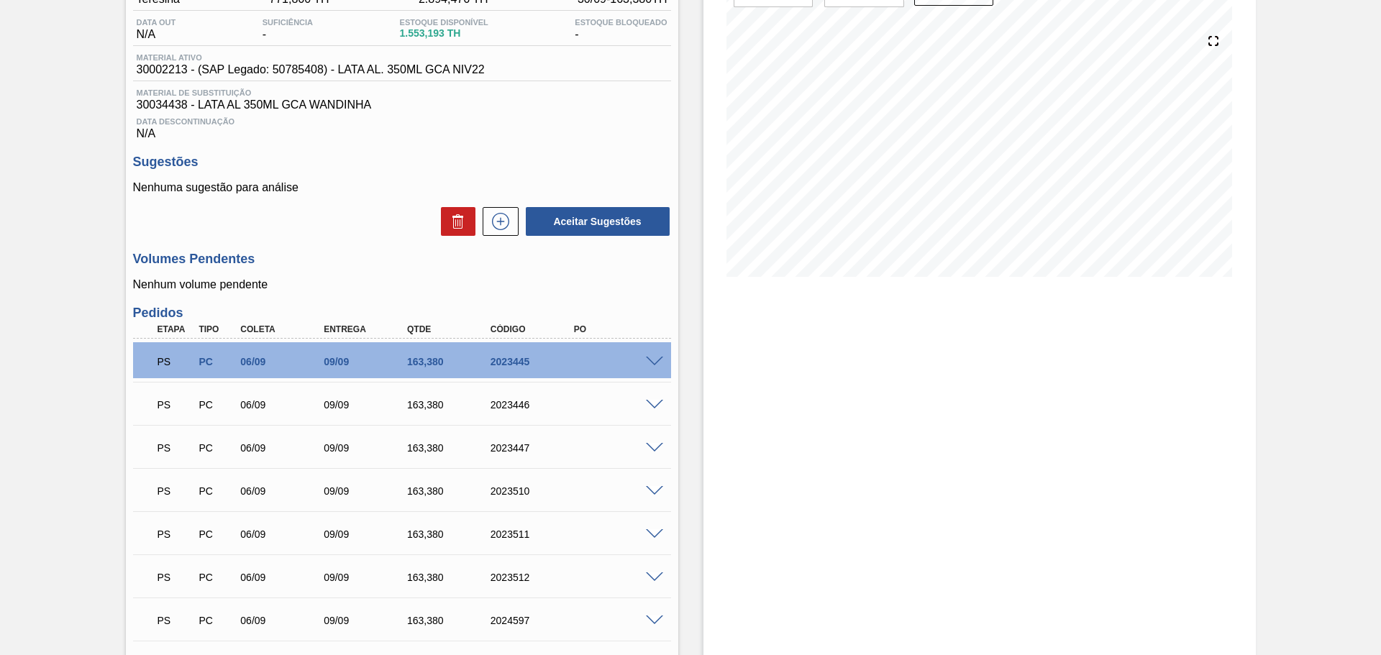
click at [656, 361] on span at bounding box center [654, 362] width 17 height 11
